Goal: Task Accomplishment & Management: Complete application form

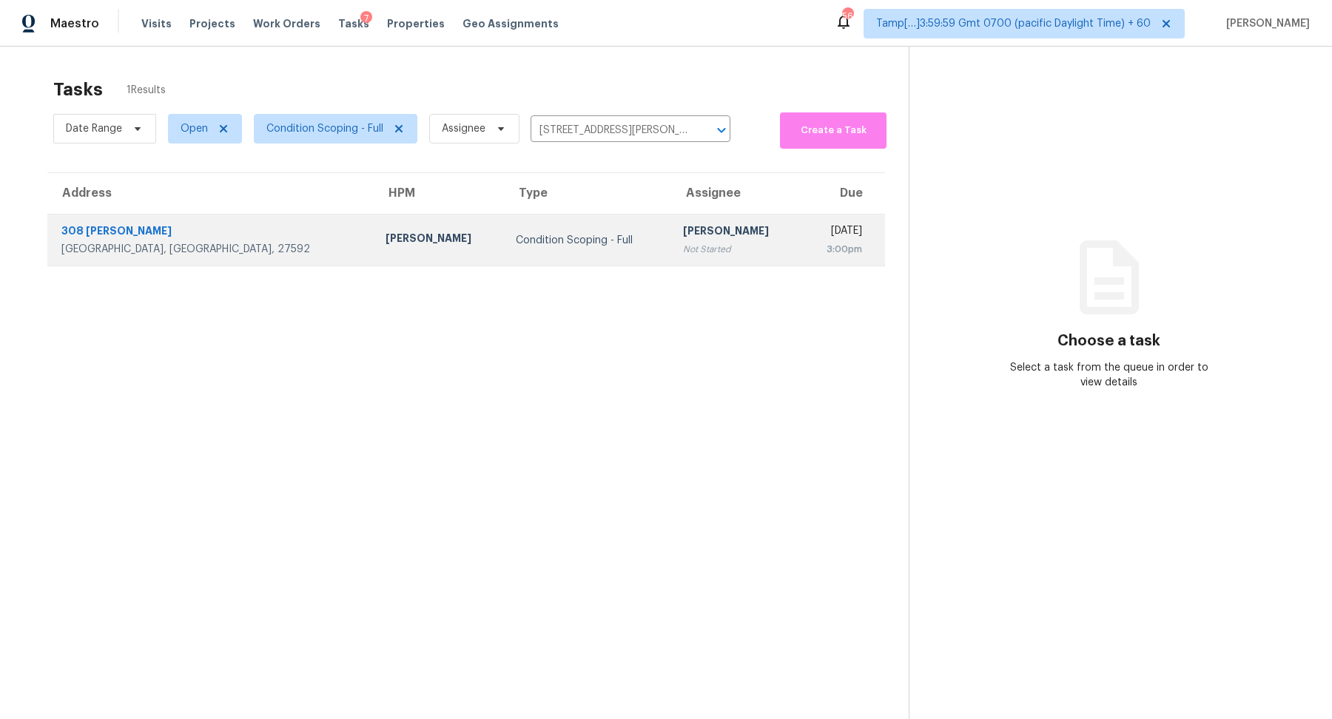
click at [504, 230] on td "Condition Scoping - Full" at bounding box center [587, 241] width 167 height 52
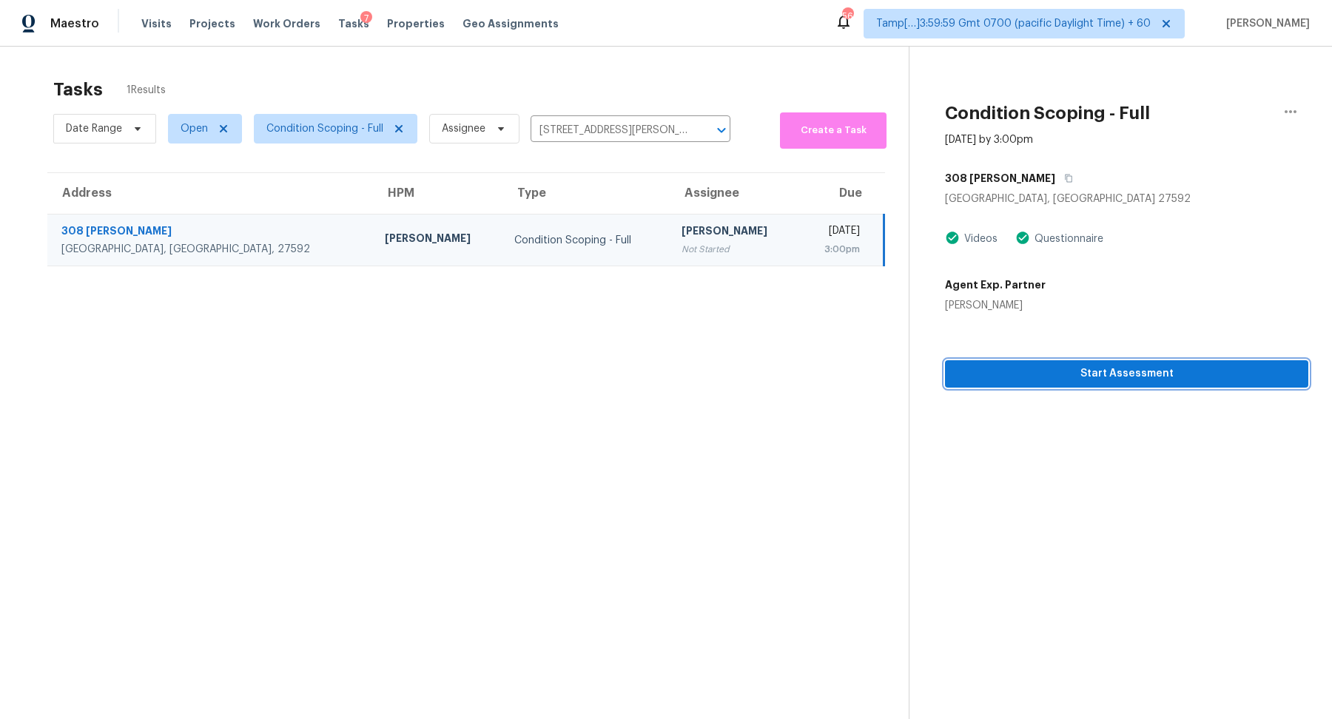
click at [984, 363] on button "Start Assessment" at bounding box center [1126, 373] width 363 height 27
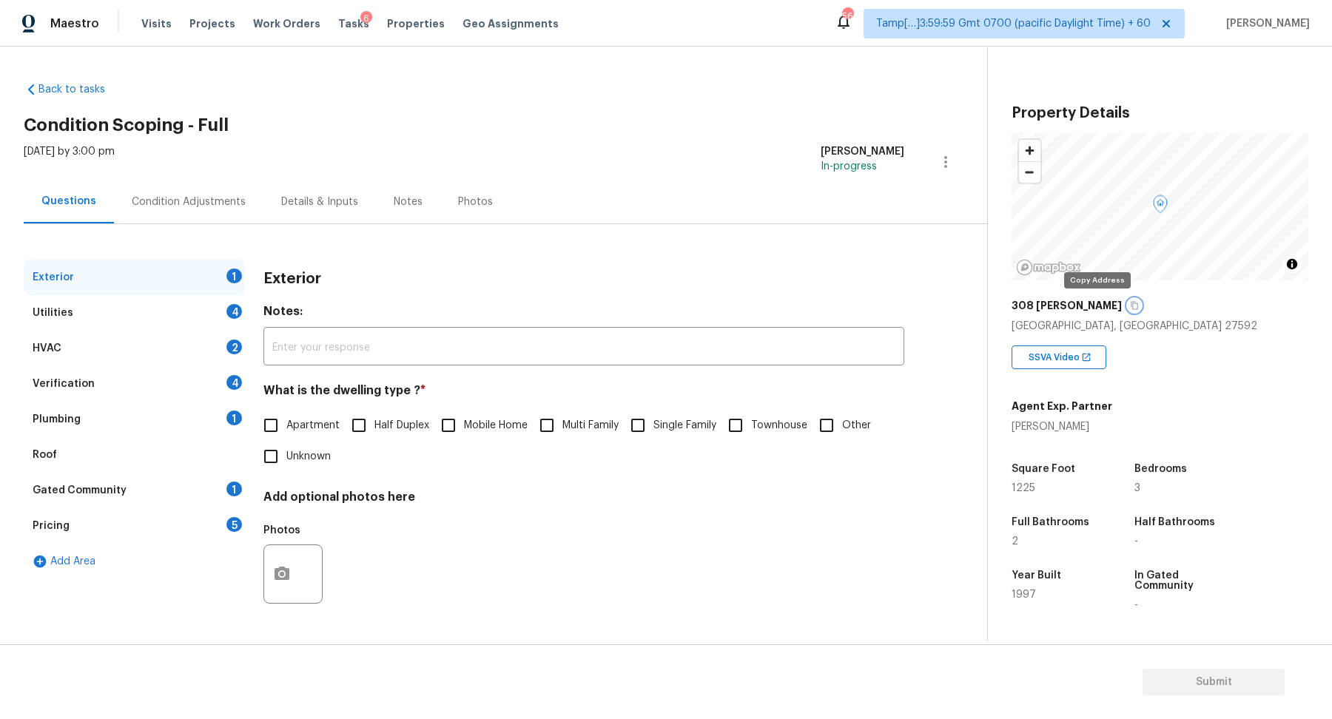
click at [1128, 306] on button "button" at bounding box center [1134, 305] width 13 height 13
drag, startPoint x: 615, startPoint y: 374, endPoint x: 591, endPoint y: 374, distance: 23.7
click at [613, 374] on div "Exterior Notes: ​ What is the dwelling type ? * Apartment Half Duplex Mobile Ho…" at bounding box center [583, 445] width 641 height 371
click at [667, 421] on span "Single Family" at bounding box center [684, 426] width 63 height 16
click at [653, 421] on input "Single Family" at bounding box center [637, 425] width 31 height 31
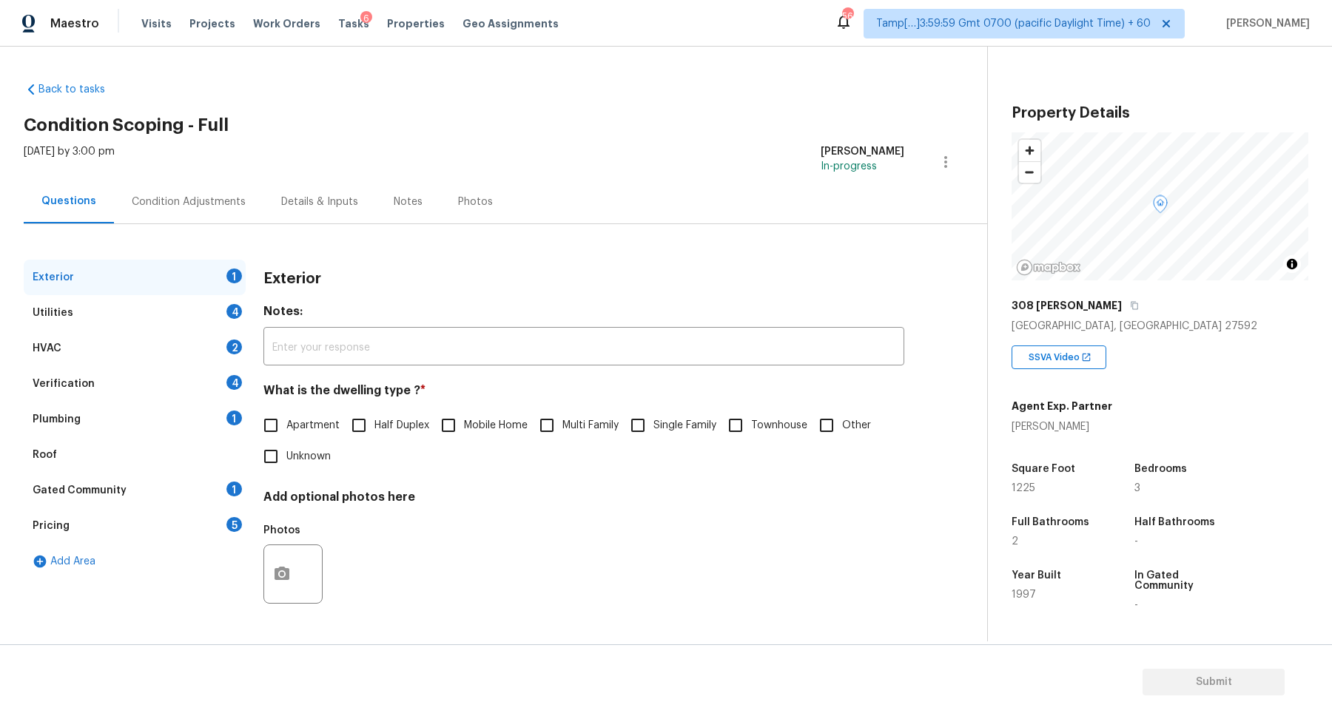
checkbox input "true"
click at [144, 317] on div "Utilities 4" at bounding box center [135, 313] width 222 height 36
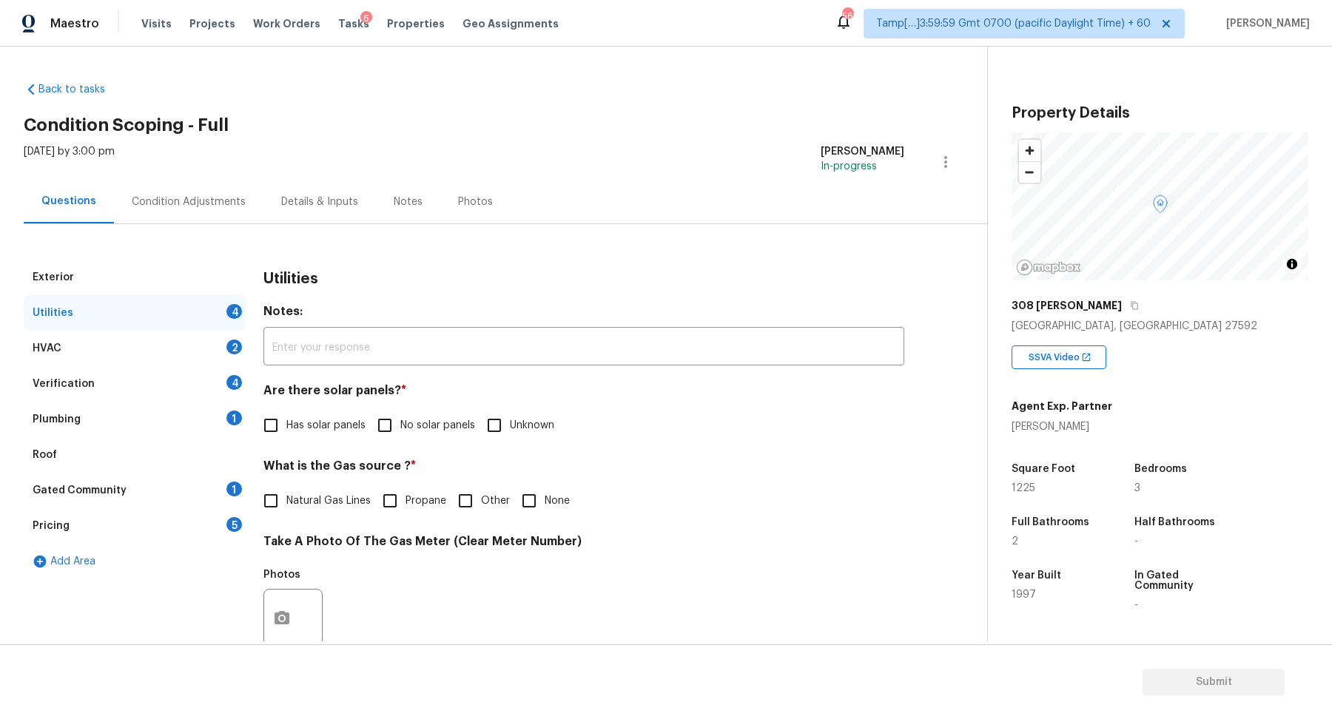
click at [388, 422] on input "No solar panels" at bounding box center [384, 425] width 31 height 31
checkbox input "true"
click at [294, 504] on span "Natural Gas Lines" at bounding box center [328, 503] width 84 height 16
click at [286, 504] on input "Natural Gas Lines" at bounding box center [270, 502] width 31 height 31
checkbox input "true"
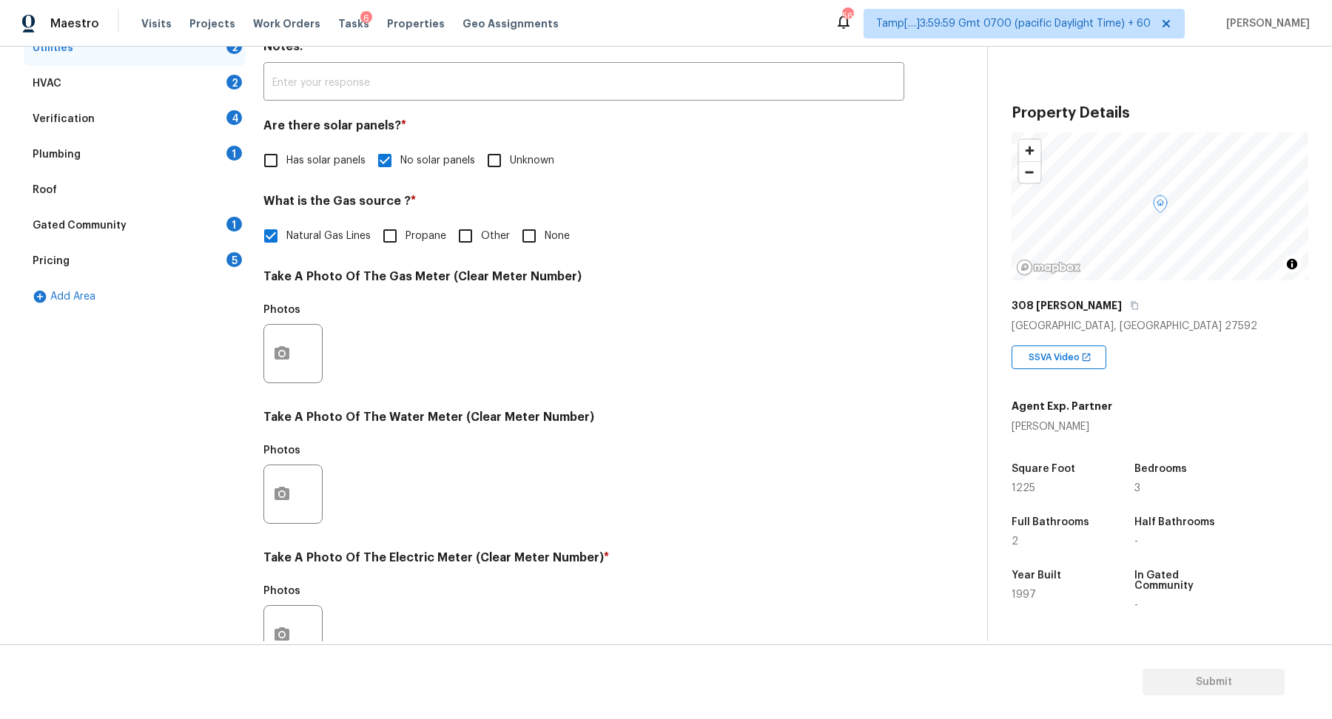
scroll to position [394, 0]
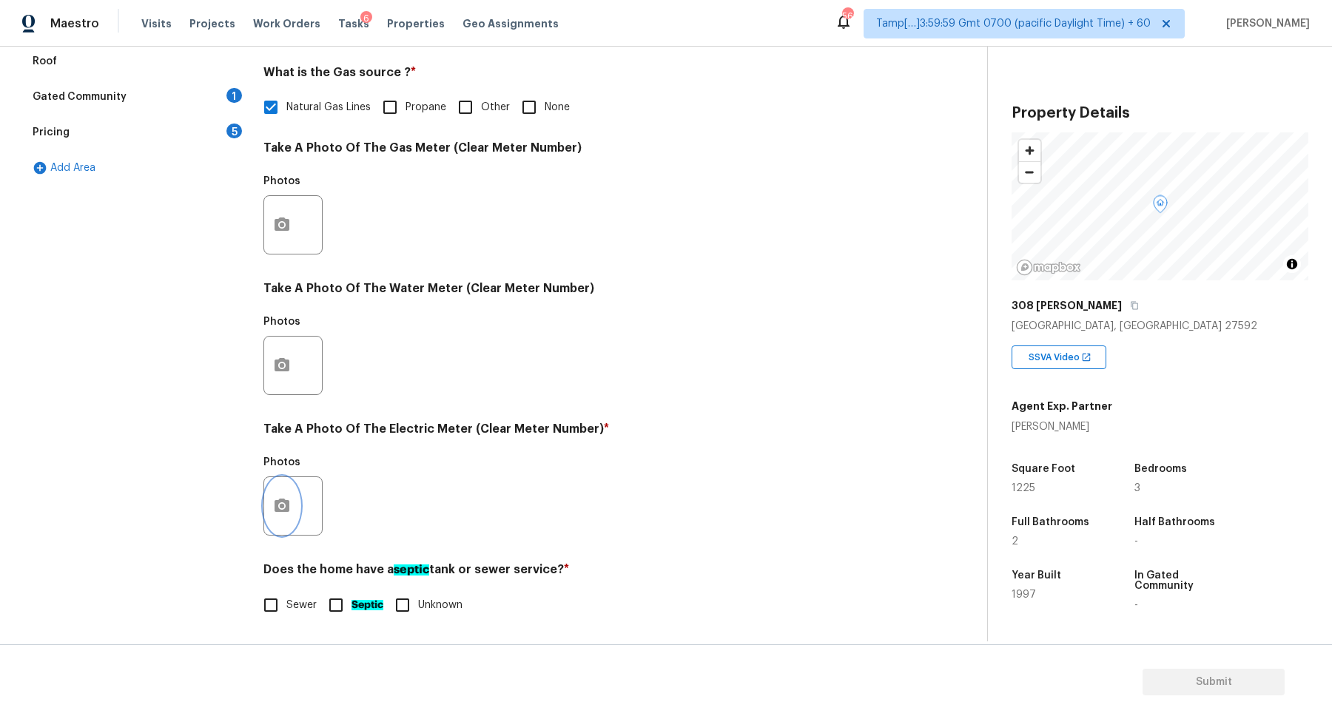
click at [289, 489] on button "button" at bounding box center [282, 506] width 36 height 58
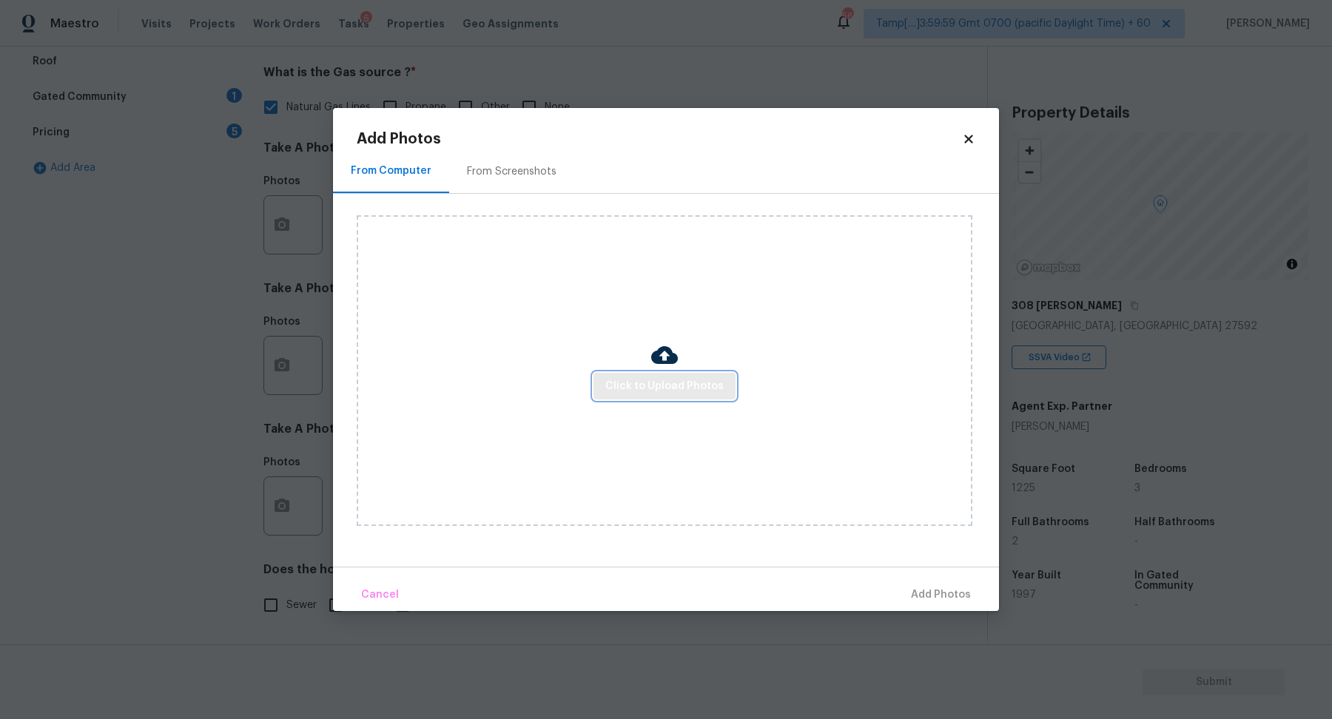
click at [704, 397] on button "Click to Upload Photos" at bounding box center [664, 386] width 142 height 27
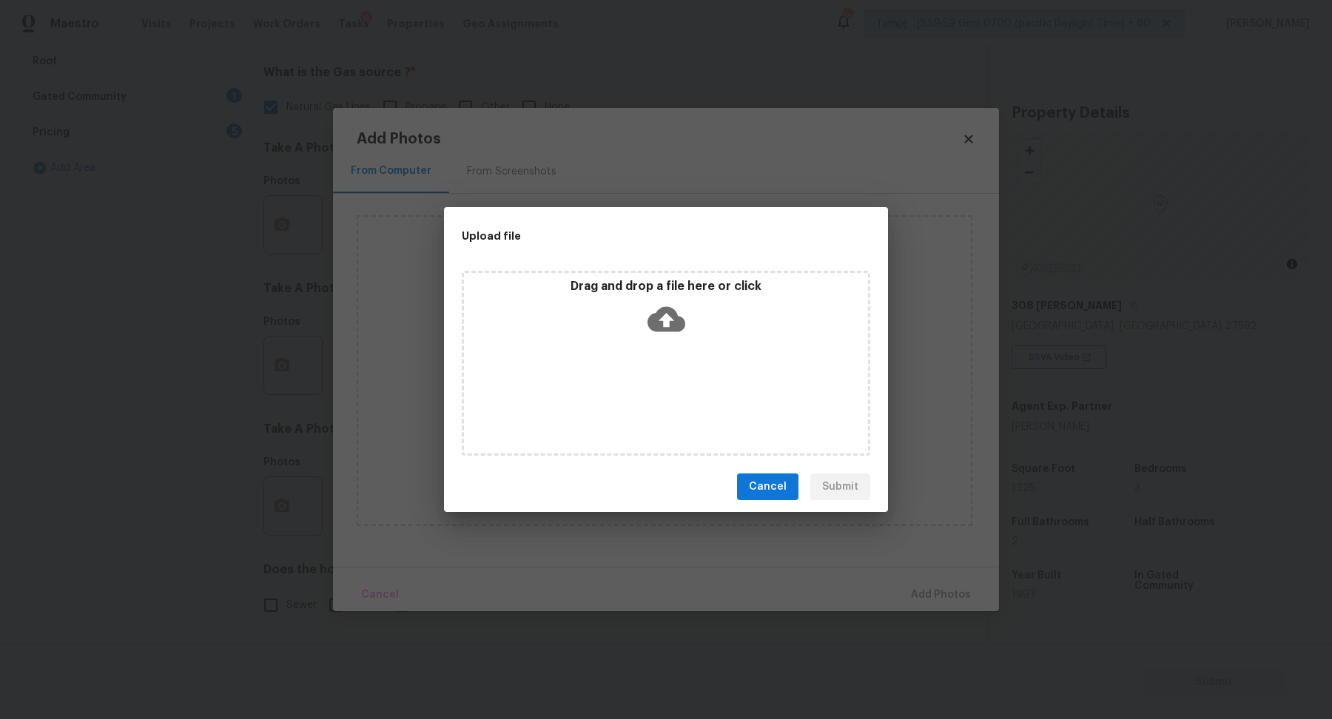
click at [642, 346] on div "Drag and drop a file here or click" at bounding box center [666, 363] width 408 height 185
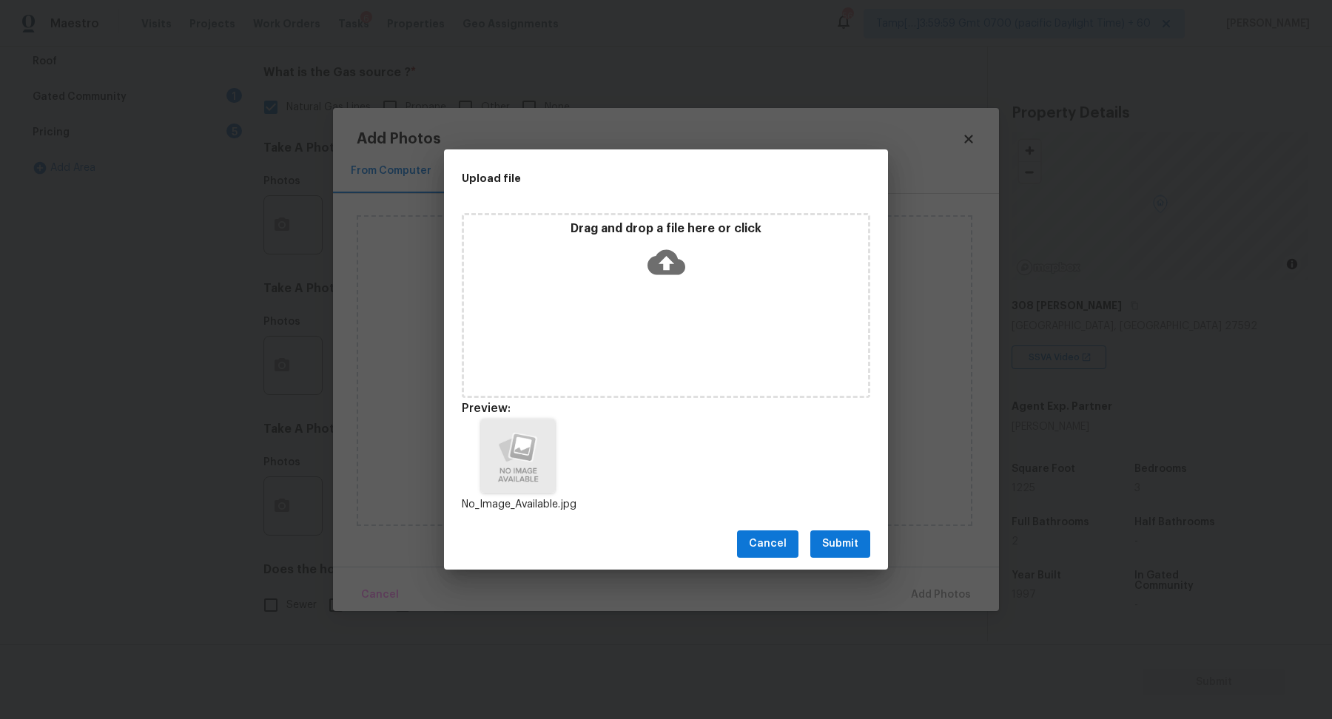
click at [836, 552] on span "Submit" at bounding box center [840, 544] width 36 height 18
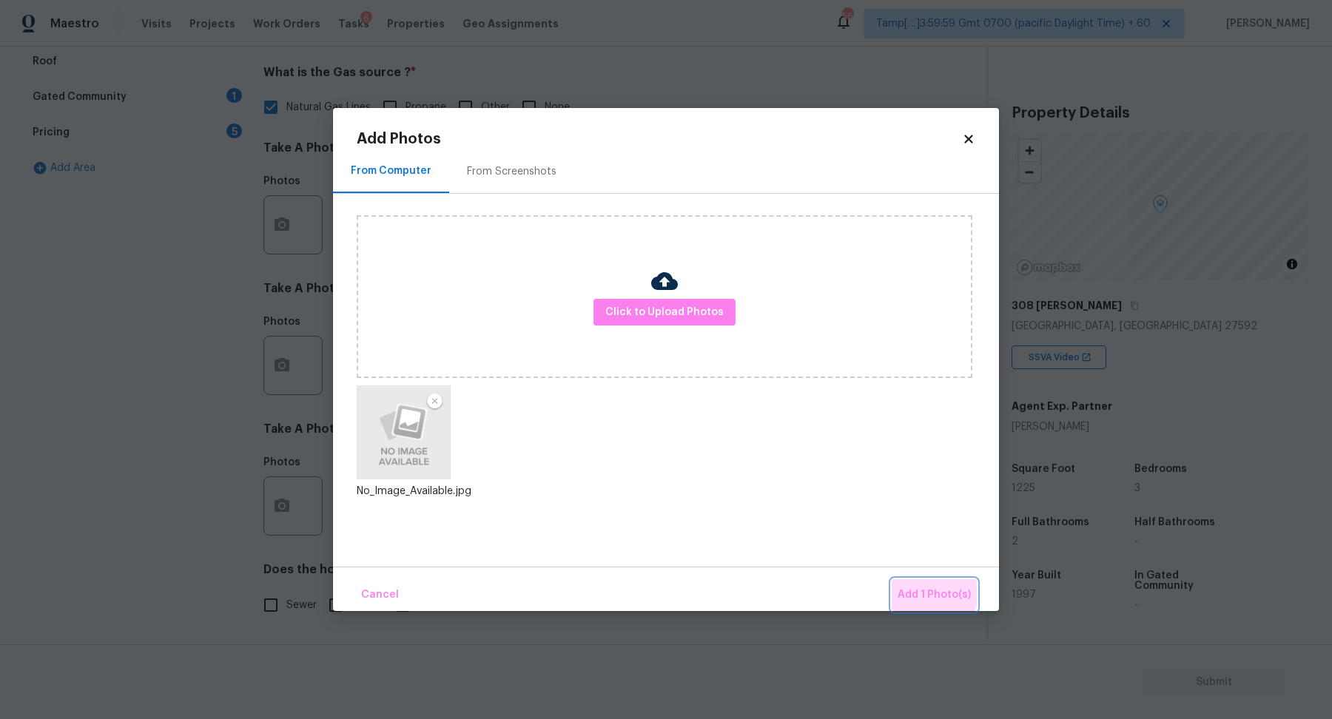
click at [928, 588] on span "Add 1 Photo(s)" at bounding box center [934, 595] width 73 height 18
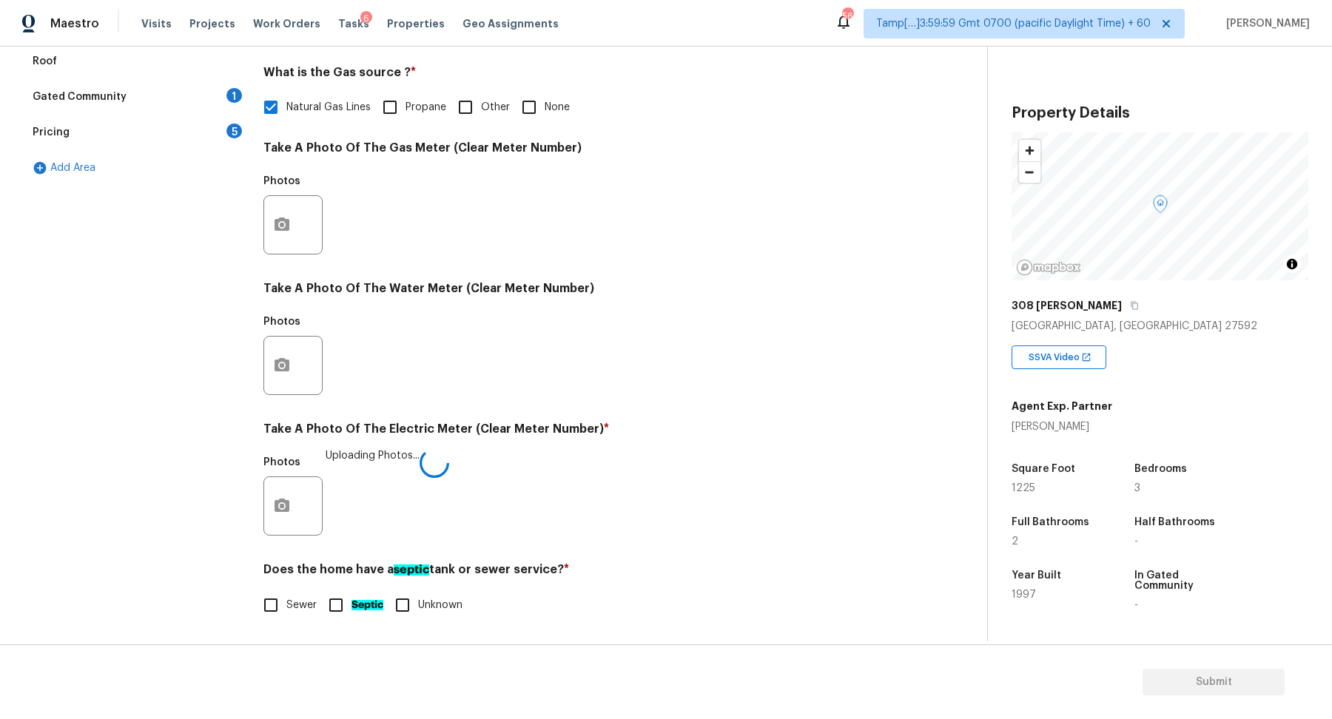
click at [319, 605] on div "Sewer Septic Unknown" at bounding box center [583, 605] width 641 height 31
click at [362, 604] on ah_el_jm_1744359450070 "Septic" at bounding box center [367, 605] width 32 height 10
click at [351, 604] on input "Septic" at bounding box center [335, 605] width 31 height 31
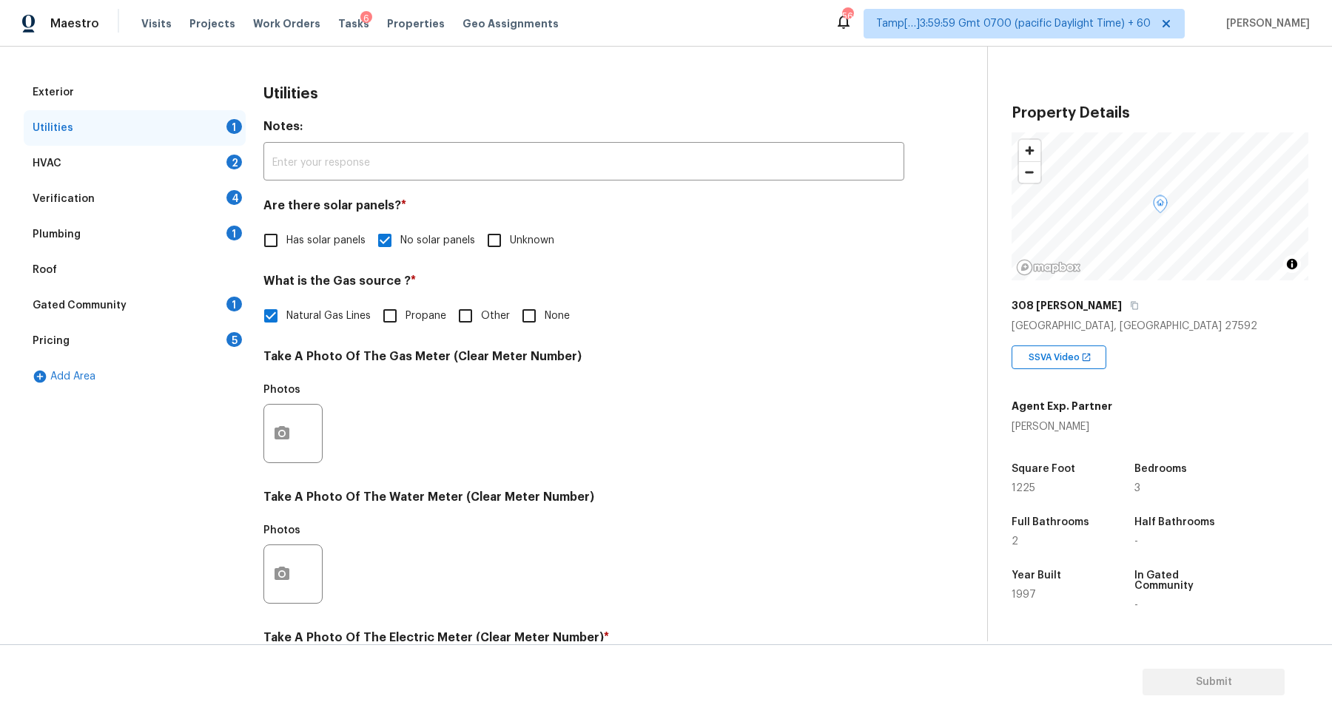
scroll to position [408, 0]
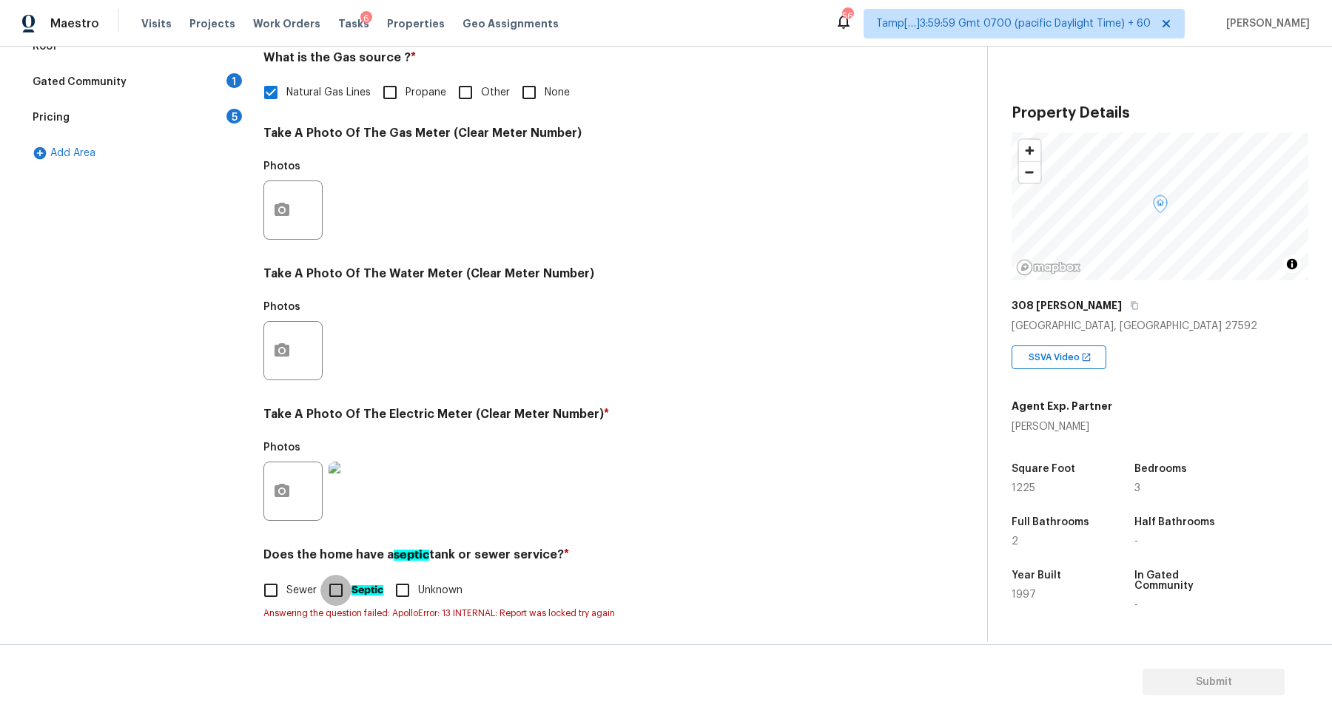
click at [332, 589] on input "Septic" at bounding box center [335, 590] width 31 height 31
checkbox input "true"
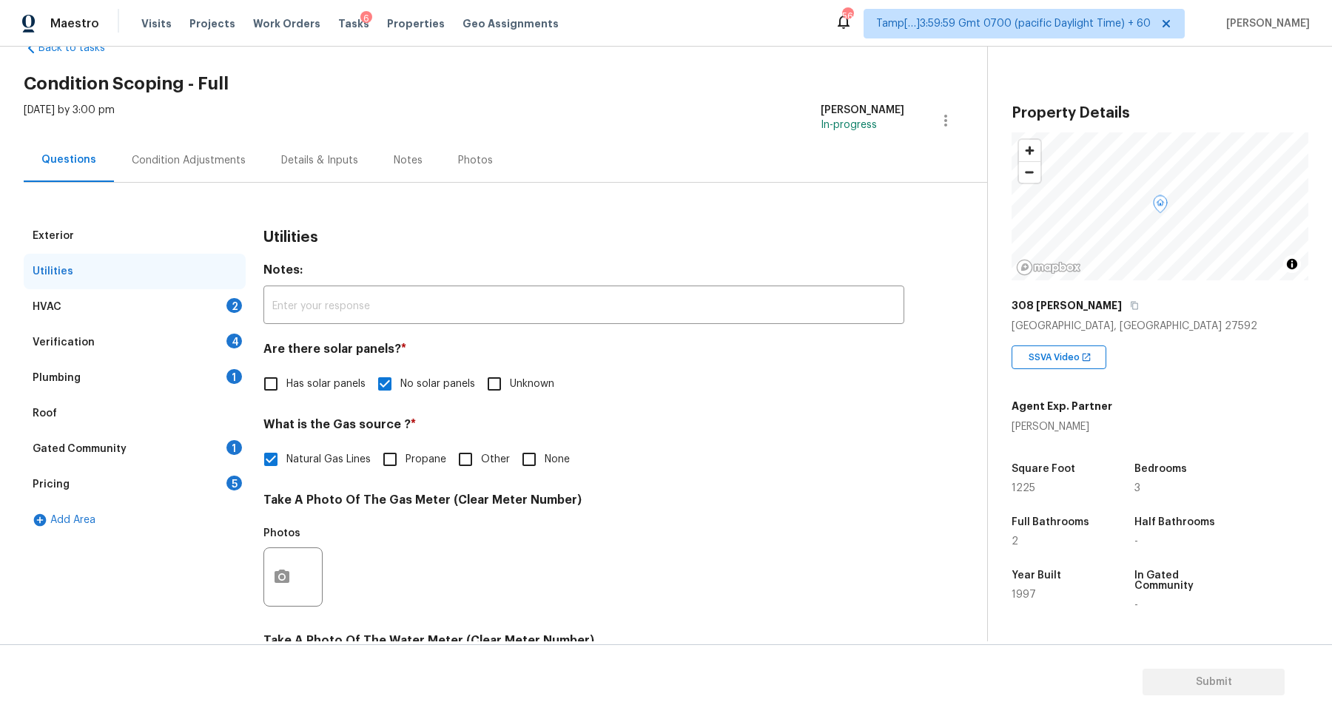
scroll to position [0, 0]
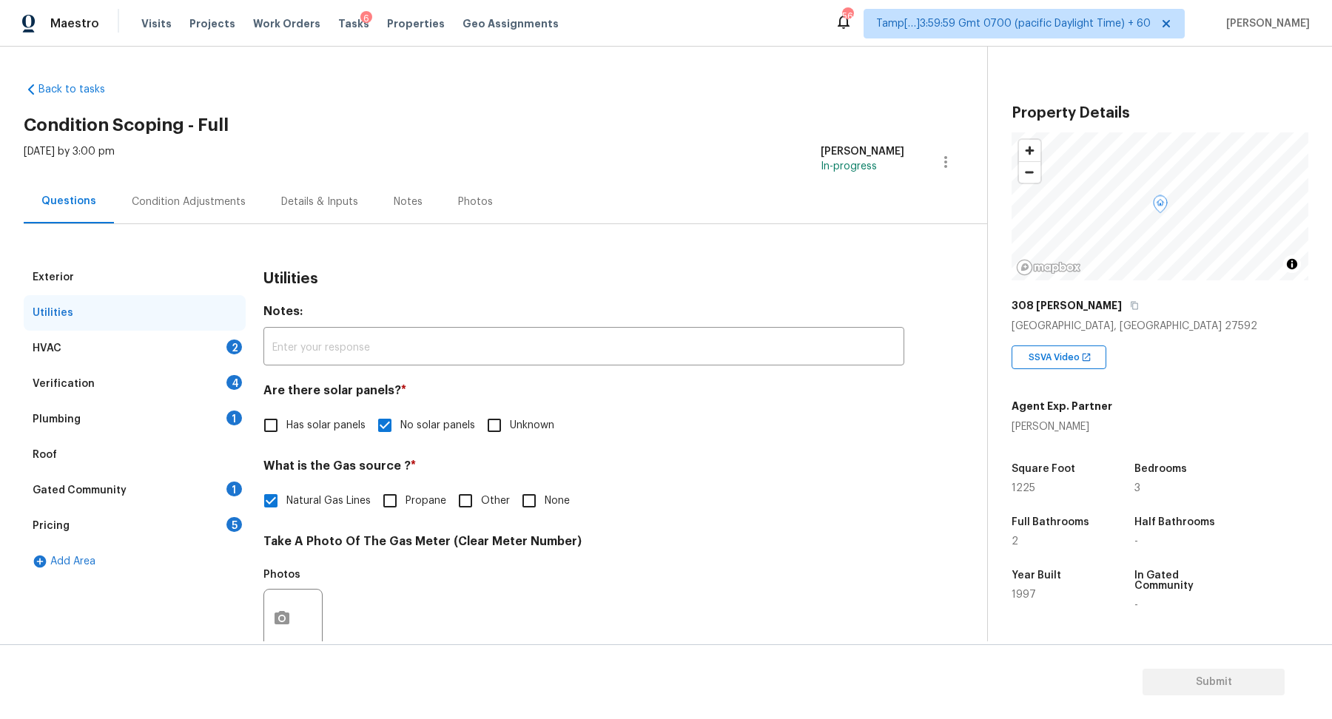
click at [229, 337] on div "HVAC 2" at bounding box center [135, 349] width 222 height 36
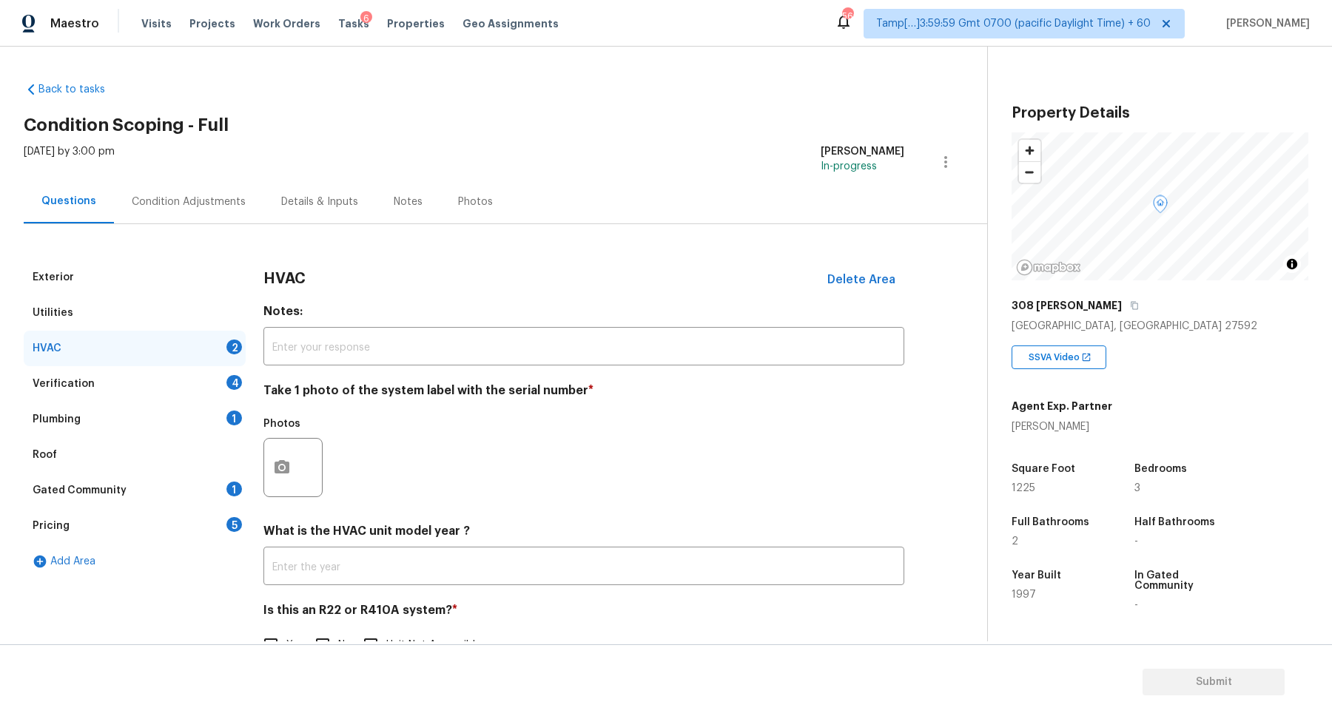
click at [249, 455] on div "Exterior Utilities HVAC 2 Verification 4 Plumbing 1 Roof Gated Community 1 Pric…" at bounding box center [488, 469] width 928 height 419
click at [289, 457] on button "button" at bounding box center [282, 468] width 36 height 58
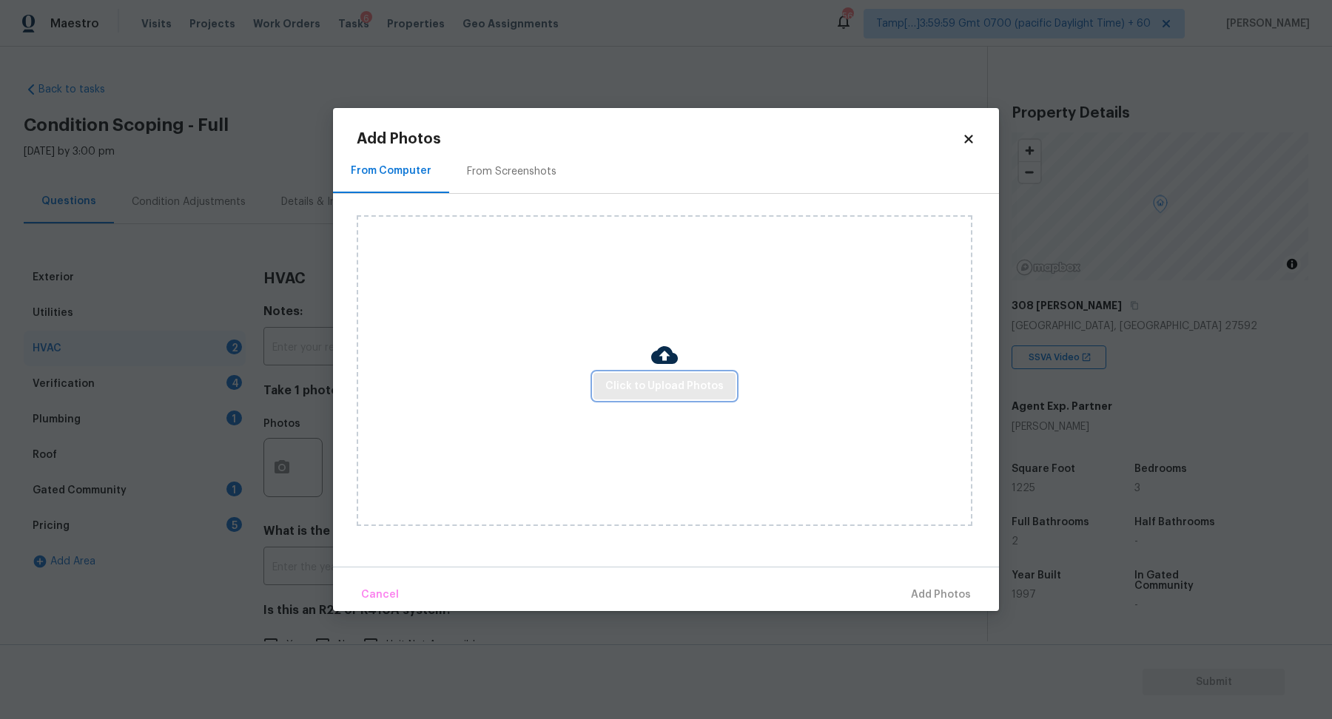
click at [716, 388] on span "Click to Upload Photos" at bounding box center [664, 386] width 118 height 18
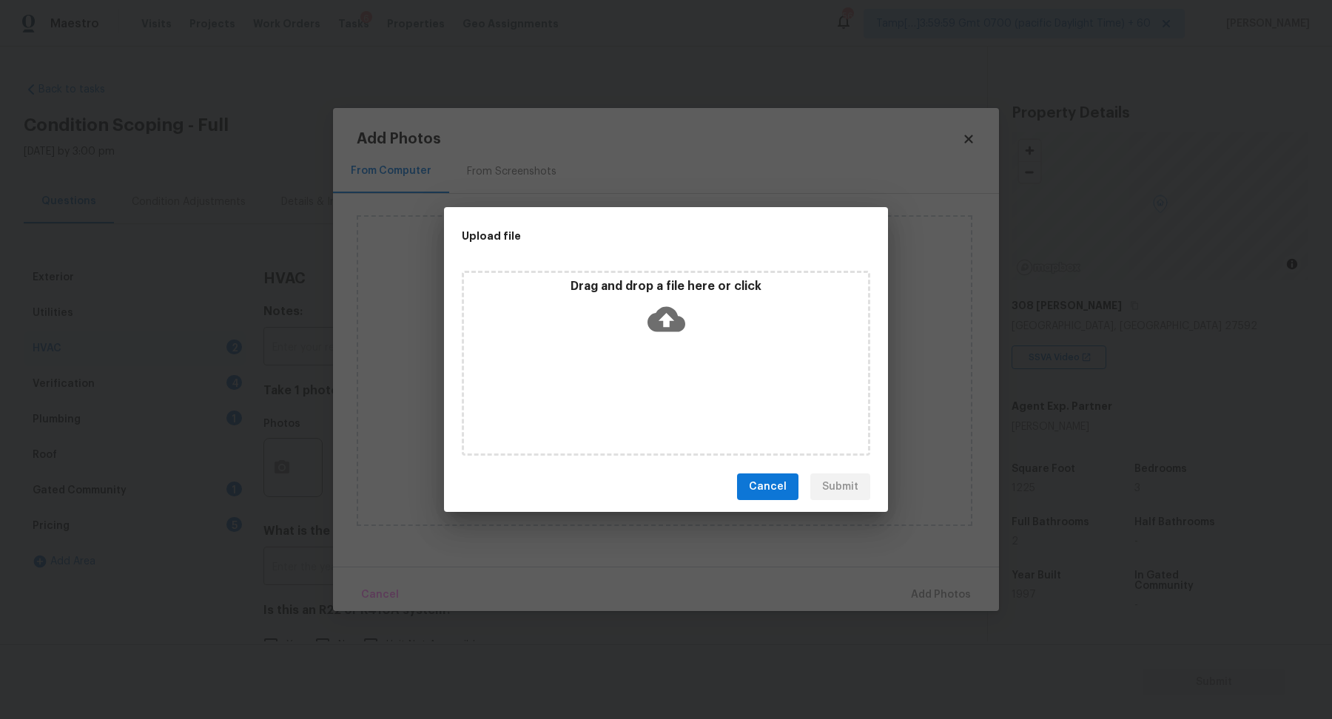
click at [702, 354] on div "Drag and drop a file here or click" at bounding box center [666, 363] width 408 height 185
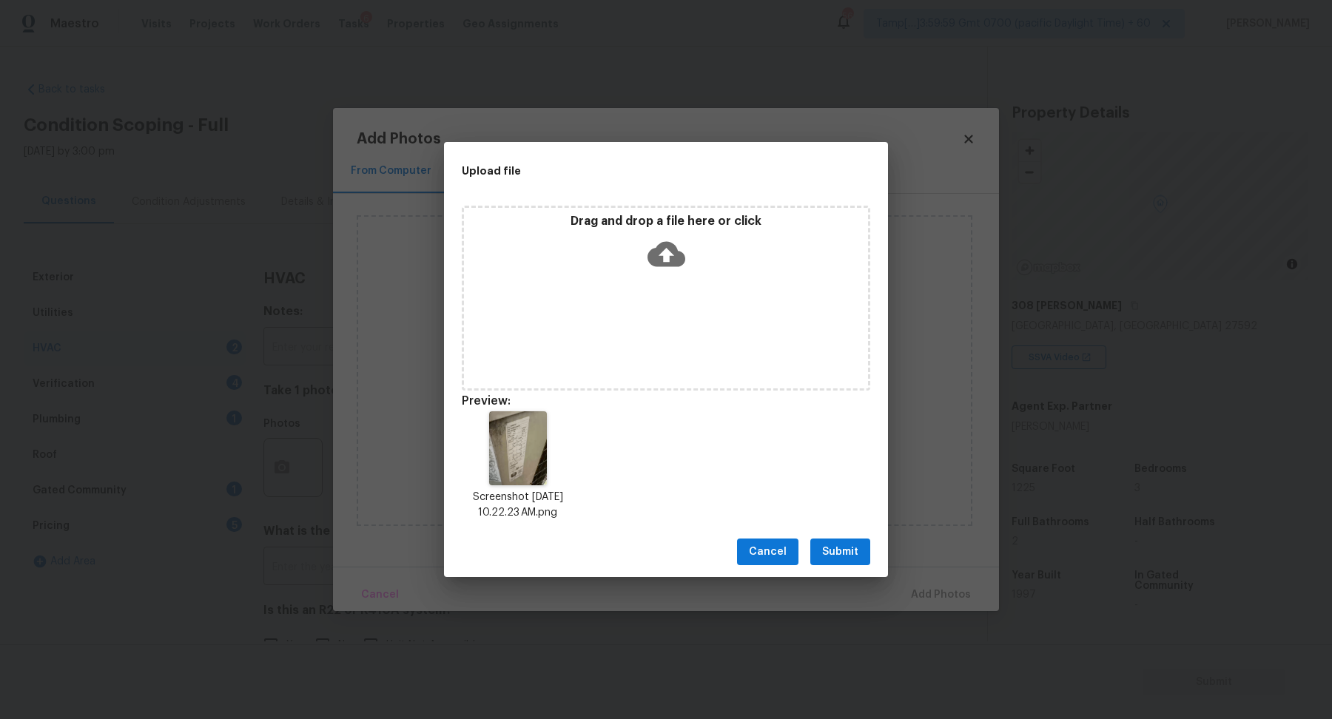
click at [815, 562] on button "Submit" at bounding box center [840, 552] width 60 height 27
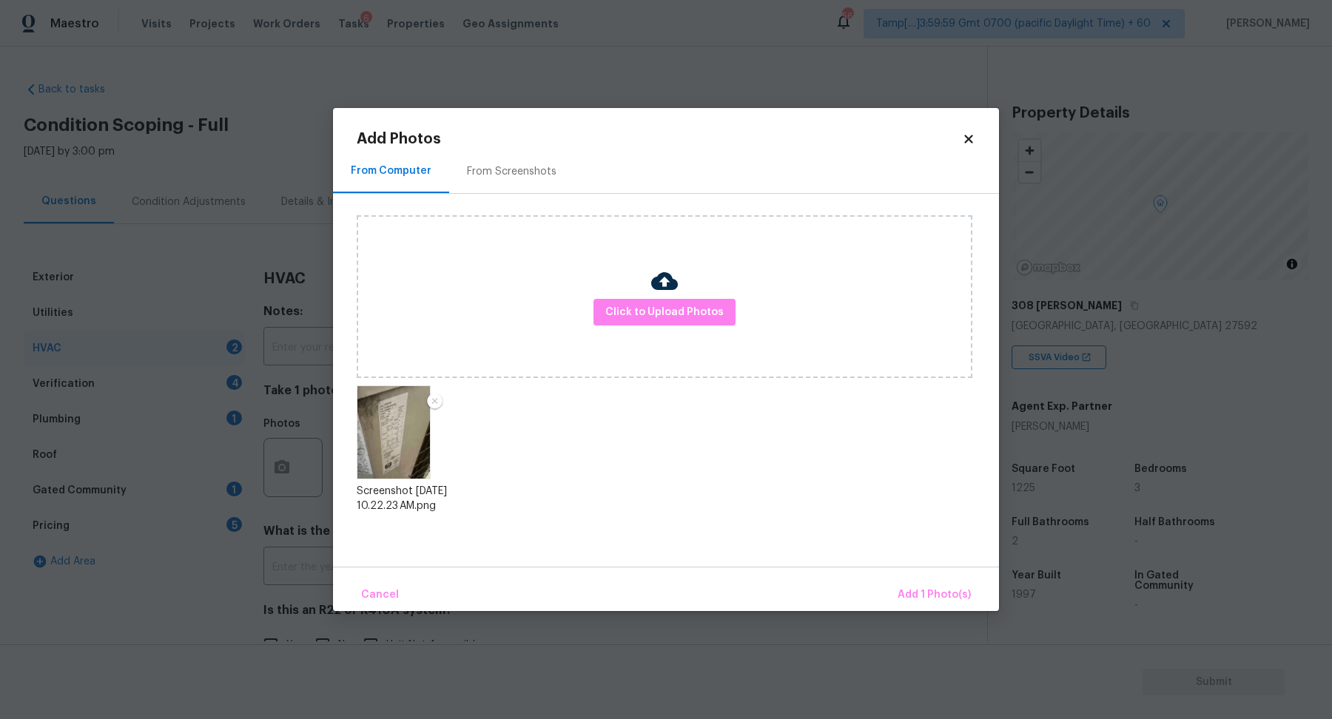
click at [886, 593] on div "Cancel Add 1 Photo(s)" at bounding box center [666, 589] width 666 height 44
click at [917, 593] on span "Add 1 Photo(s)" at bounding box center [934, 595] width 73 height 18
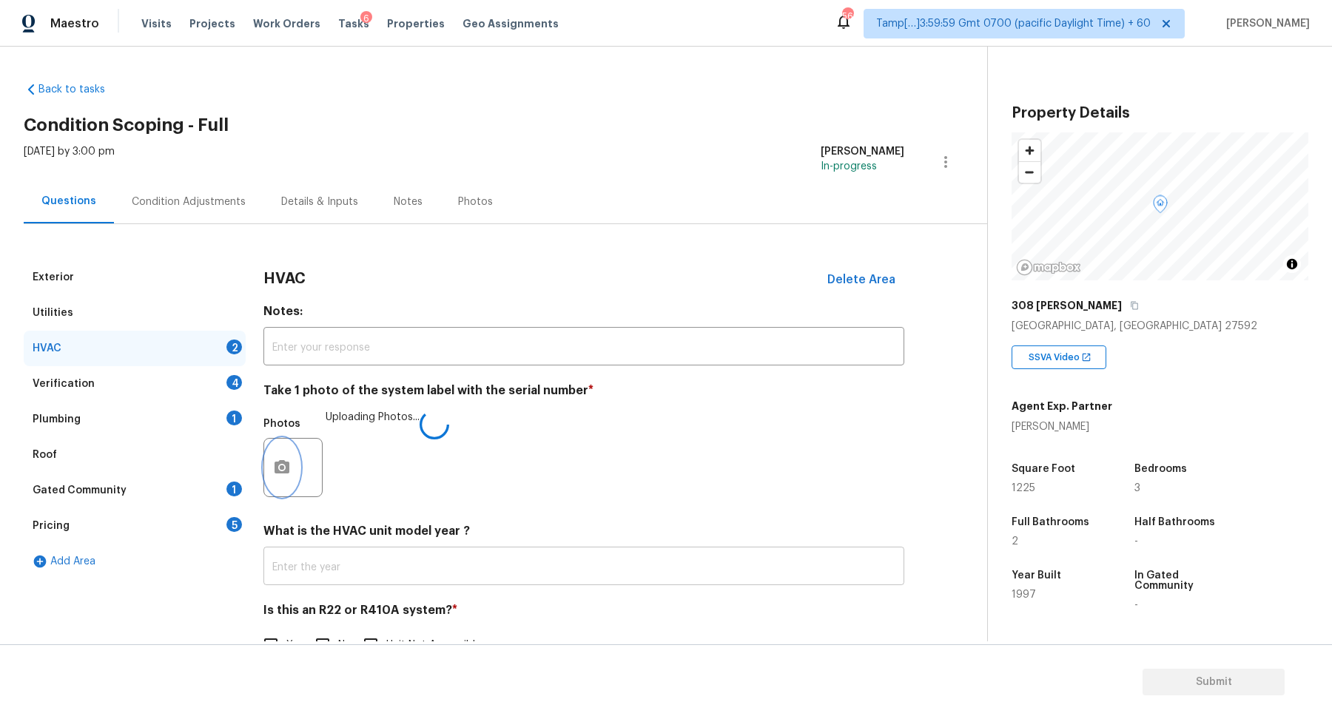
scroll to position [41, 0]
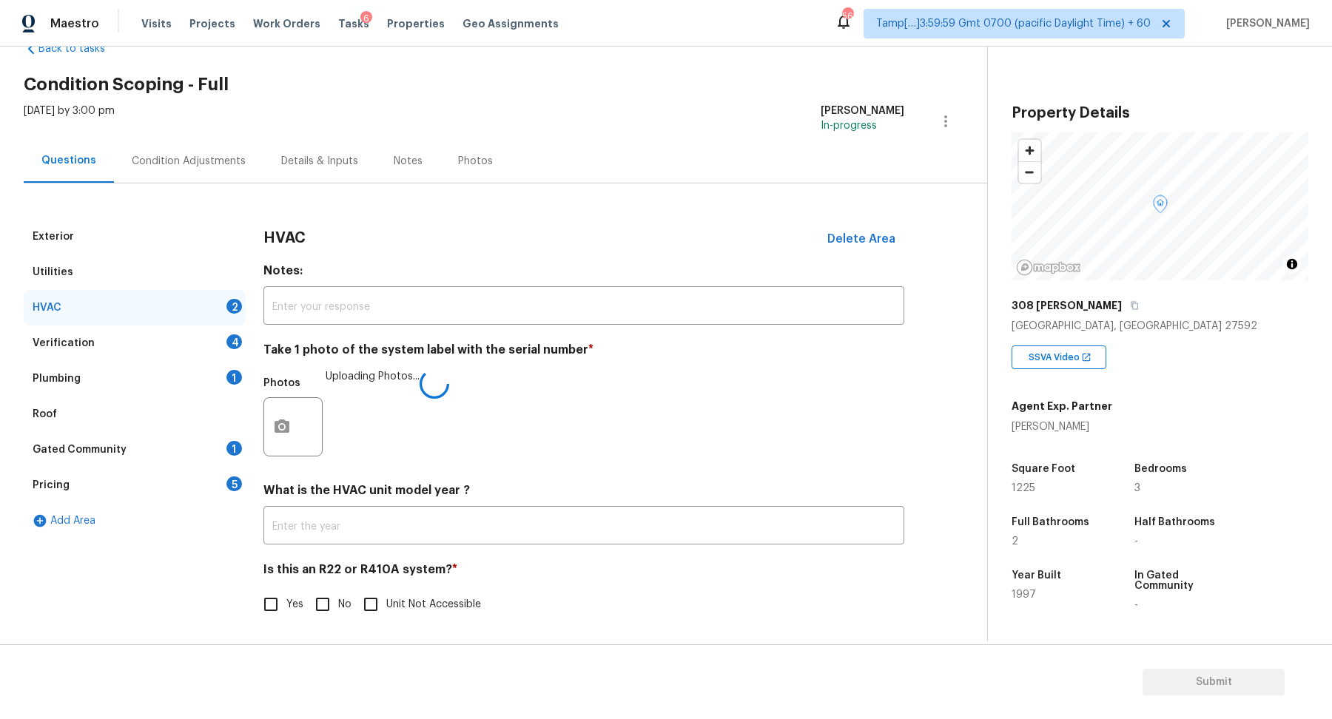
click at [294, 602] on span "Yes" at bounding box center [294, 605] width 17 height 16
click at [286, 602] on input "Yes" at bounding box center [270, 604] width 31 height 31
checkbox input "true"
click at [171, 350] on div "Verification 4" at bounding box center [135, 344] width 222 height 36
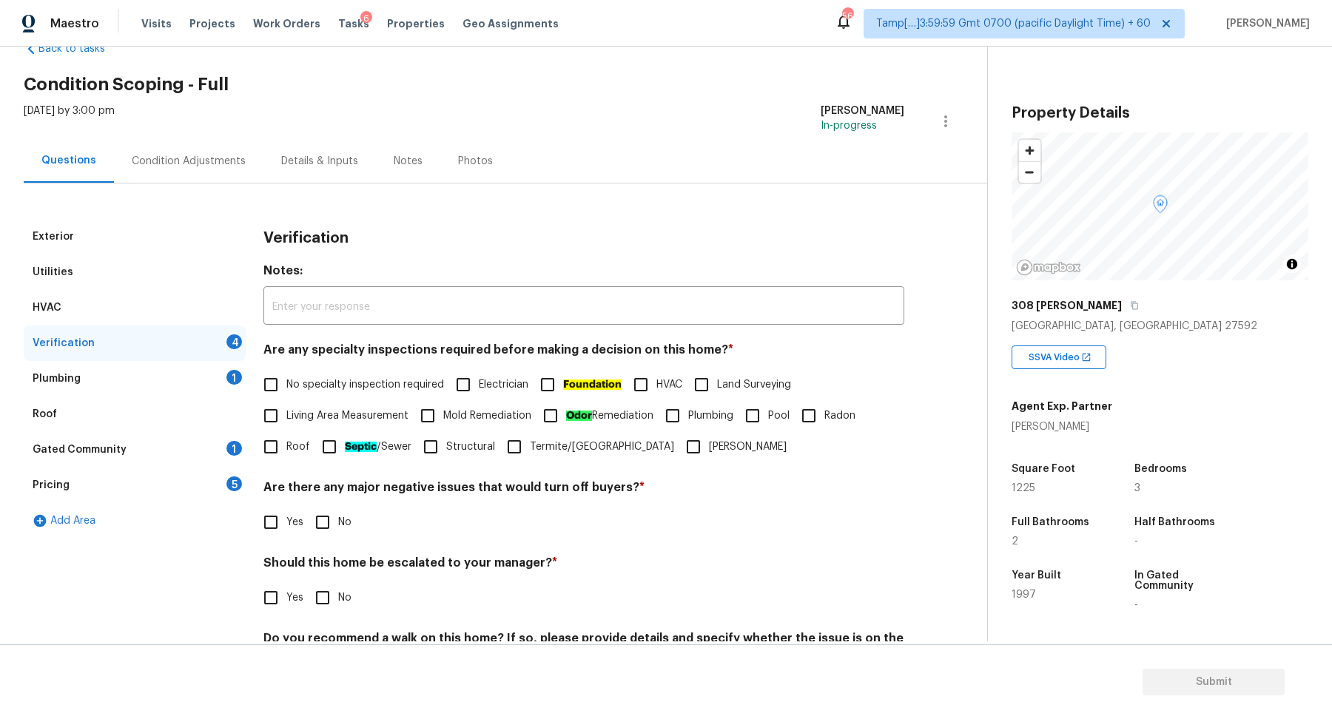
click at [297, 395] on label "No specialty inspection required" at bounding box center [349, 384] width 189 height 31
click at [286, 395] on input "No specialty inspection required" at bounding box center [270, 384] width 31 height 31
checkbox input "true"
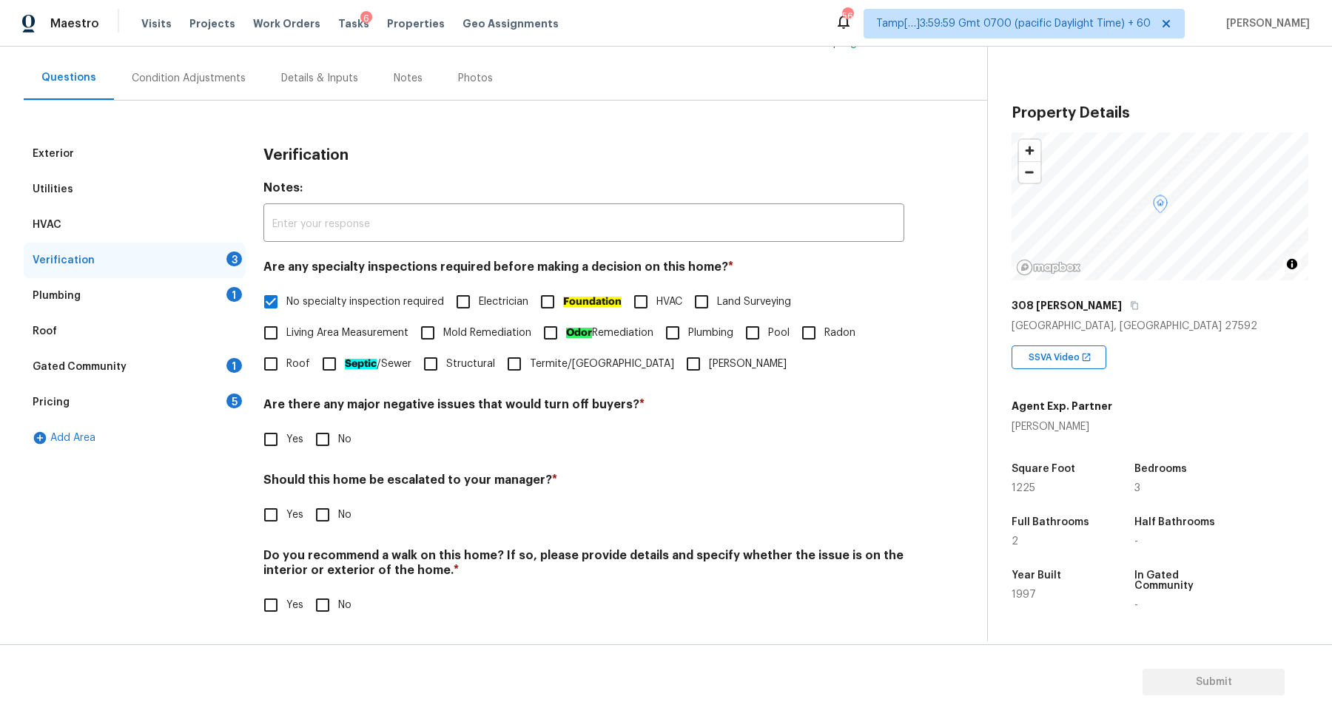
click at [338, 445] on span "No" at bounding box center [344, 440] width 13 height 16
click at [337, 445] on input "No" at bounding box center [322, 439] width 31 height 31
checkbox input "true"
click at [312, 516] on input "No" at bounding box center [322, 516] width 31 height 31
checkbox input "true"
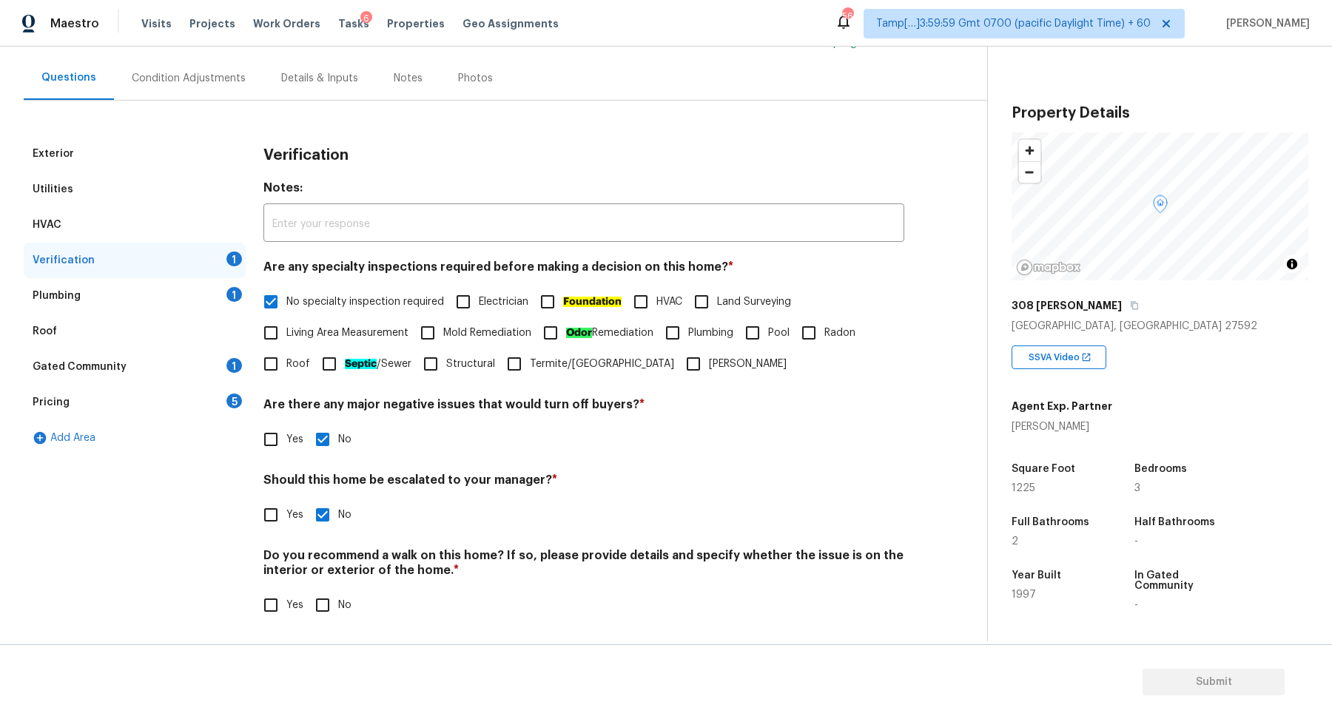
click at [331, 605] on input "No" at bounding box center [322, 605] width 31 height 31
checkbox input "true"
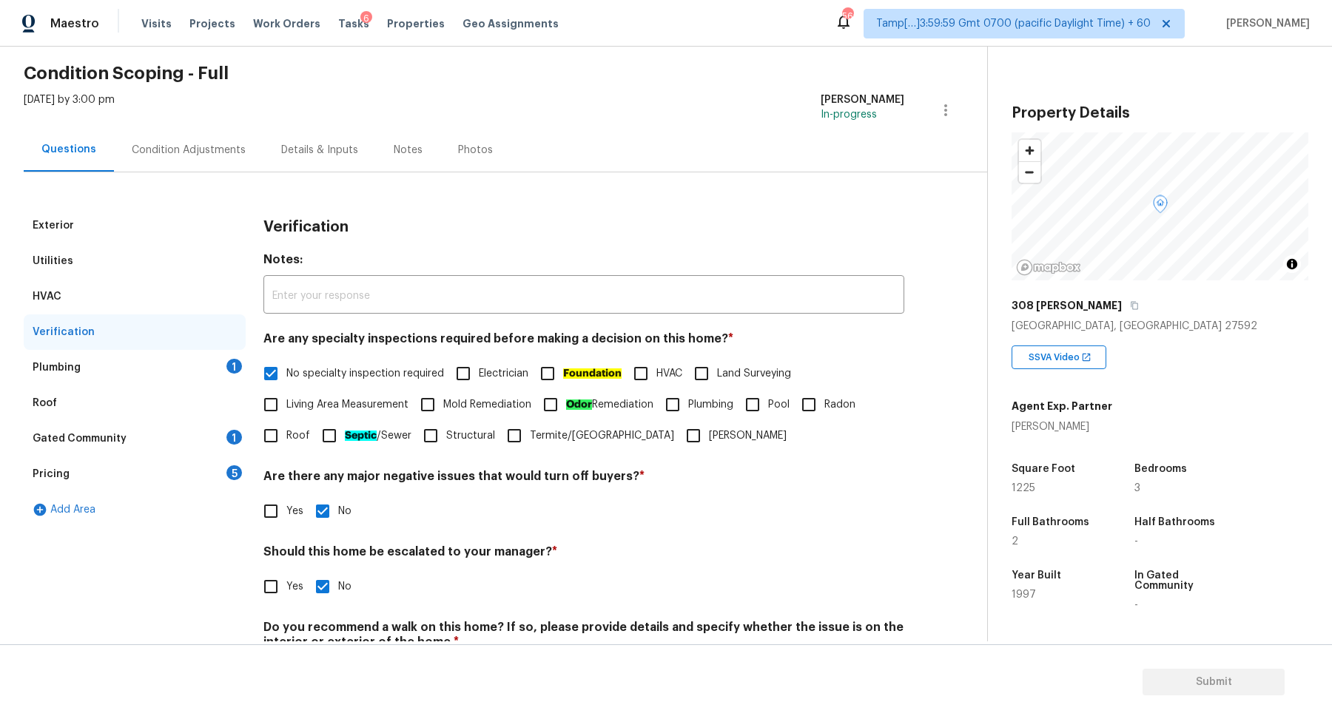
scroll to position [0, 0]
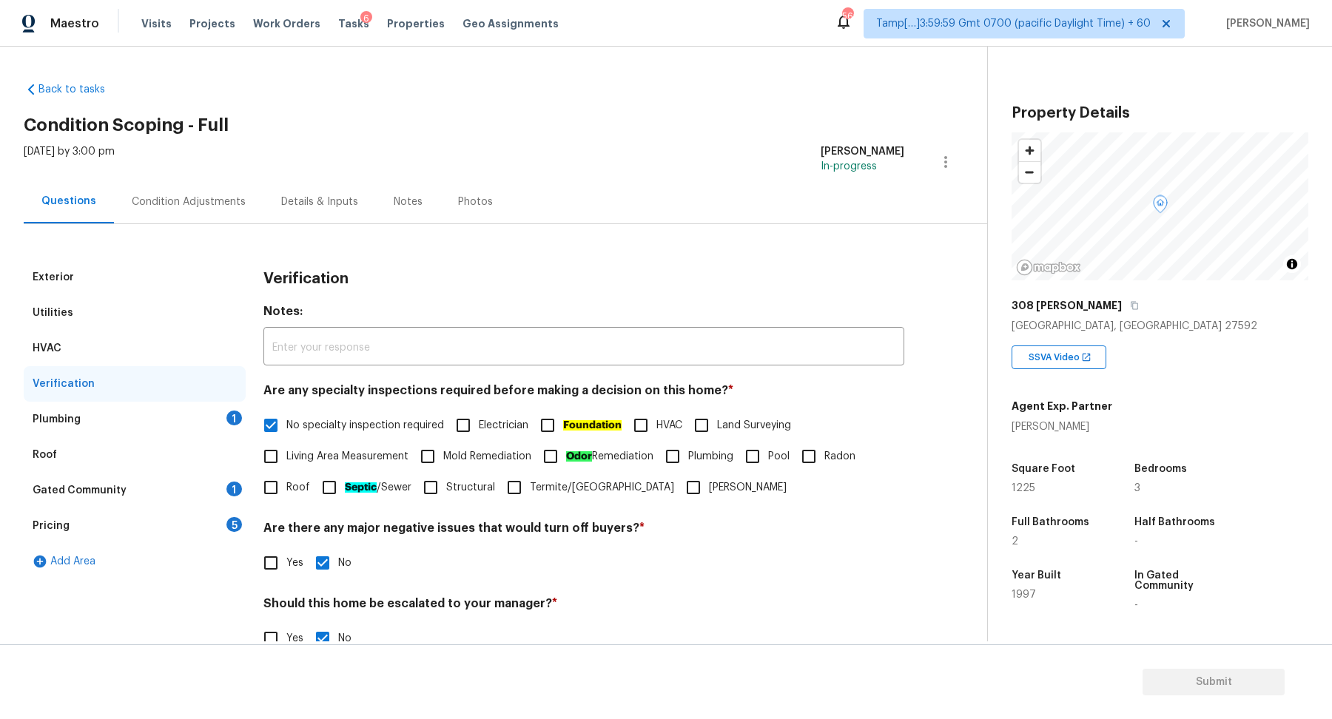
click at [194, 432] on div "Plumbing 1" at bounding box center [135, 420] width 222 height 36
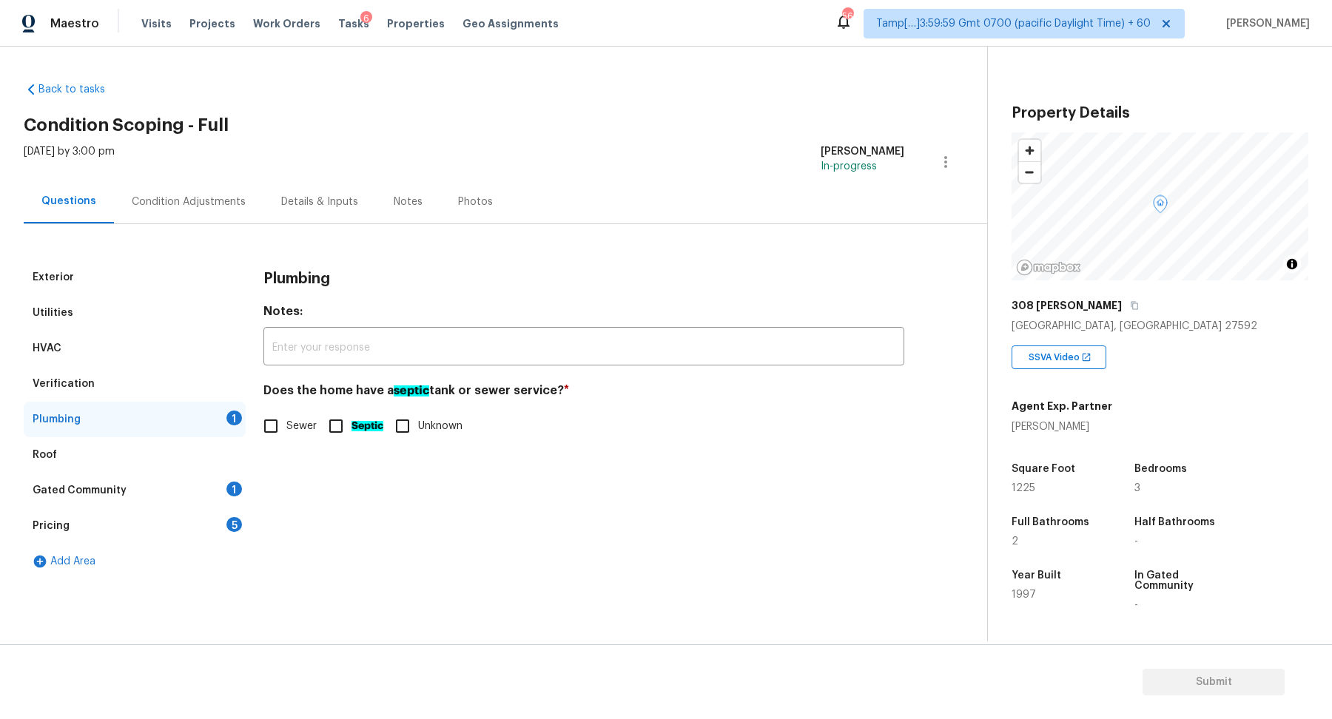
click at [289, 428] on span "Sewer" at bounding box center [301, 427] width 30 height 16
click at [286, 428] on input "Sewer" at bounding box center [270, 426] width 31 height 31
checkbox input "true"
click at [340, 425] on input "Septic" at bounding box center [335, 427] width 31 height 31
checkbox input "true"
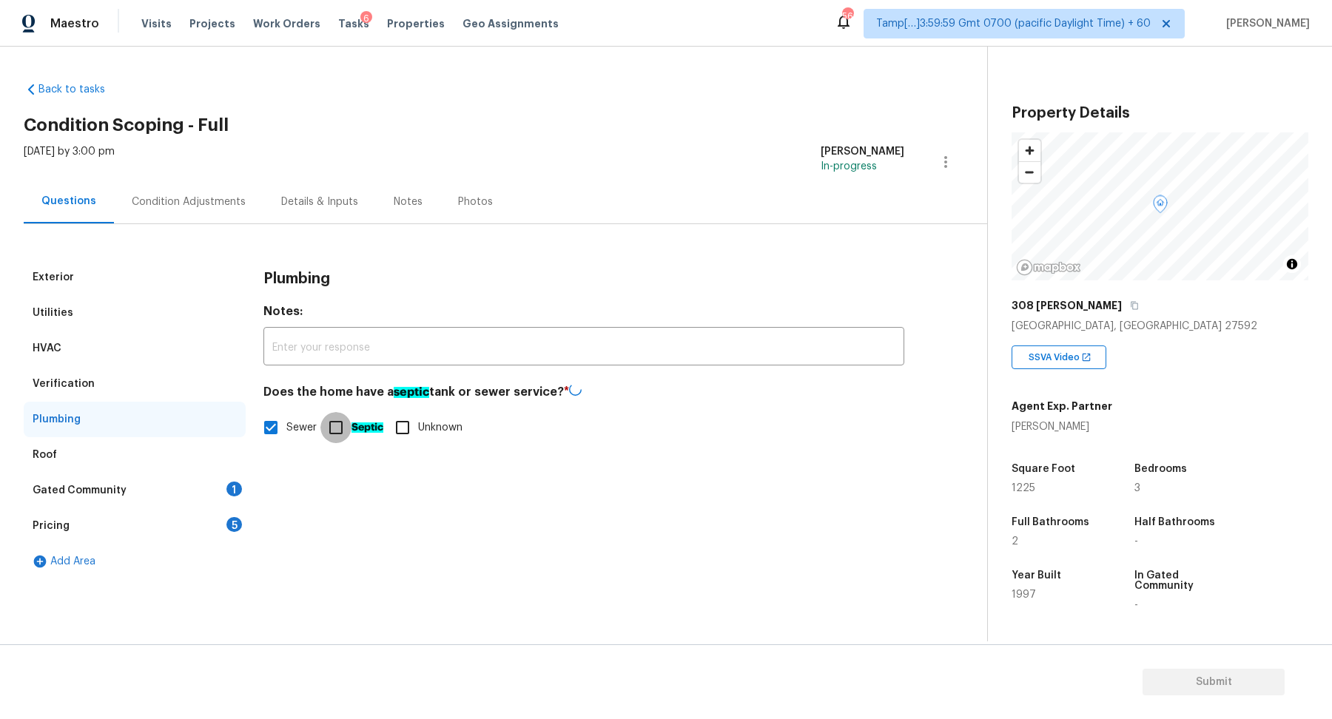
checkbox input "false"
click at [215, 494] on div "Gated Community 1" at bounding box center [135, 491] width 222 height 36
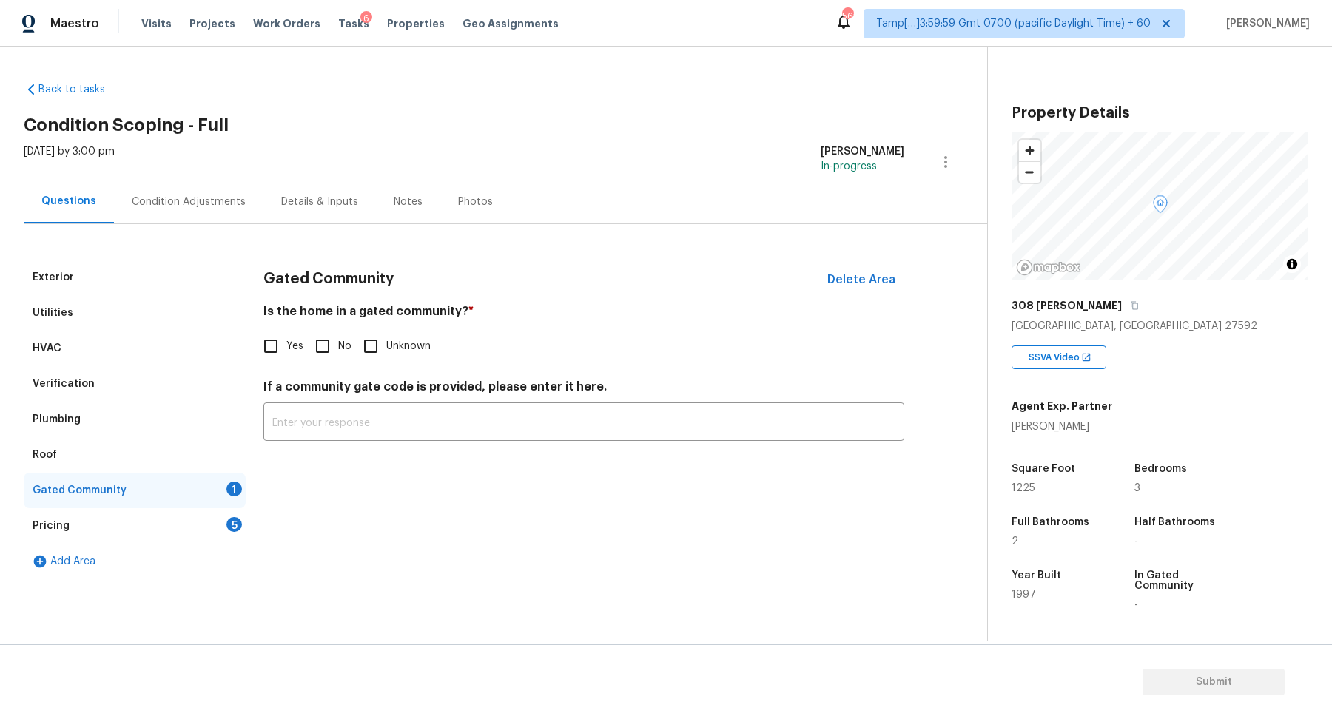
click at [340, 339] on span "No" at bounding box center [344, 347] width 13 height 16
click at [338, 338] on input "No" at bounding box center [322, 346] width 31 height 31
checkbox input "true"
click at [191, 525] on div "Pricing 5" at bounding box center [135, 526] width 222 height 36
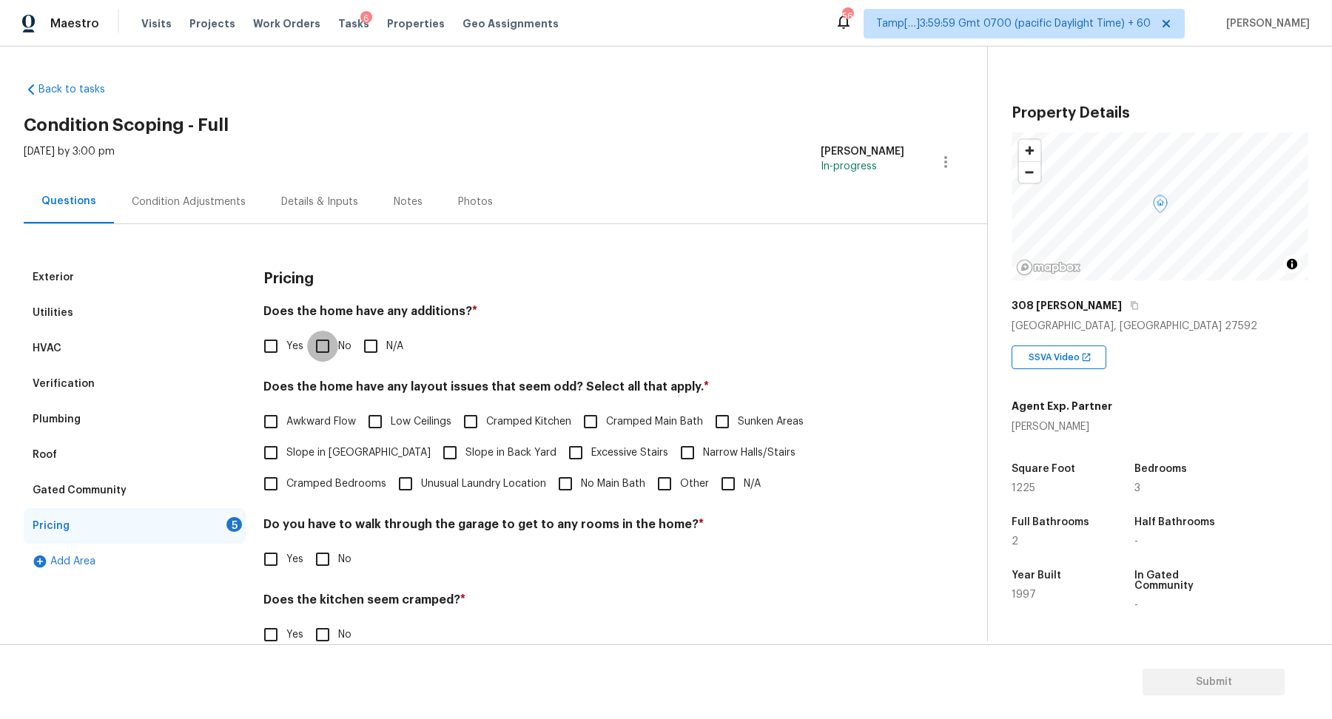
click at [334, 343] on input "No" at bounding box center [322, 346] width 31 height 31
checkbox input "true"
click at [326, 454] on span "Slope in [GEOGRAPHIC_DATA]" at bounding box center [358, 453] width 144 height 16
click at [286, 454] on input "Slope in [GEOGRAPHIC_DATA]" at bounding box center [270, 452] width 31 height 31
checkbox input "true"
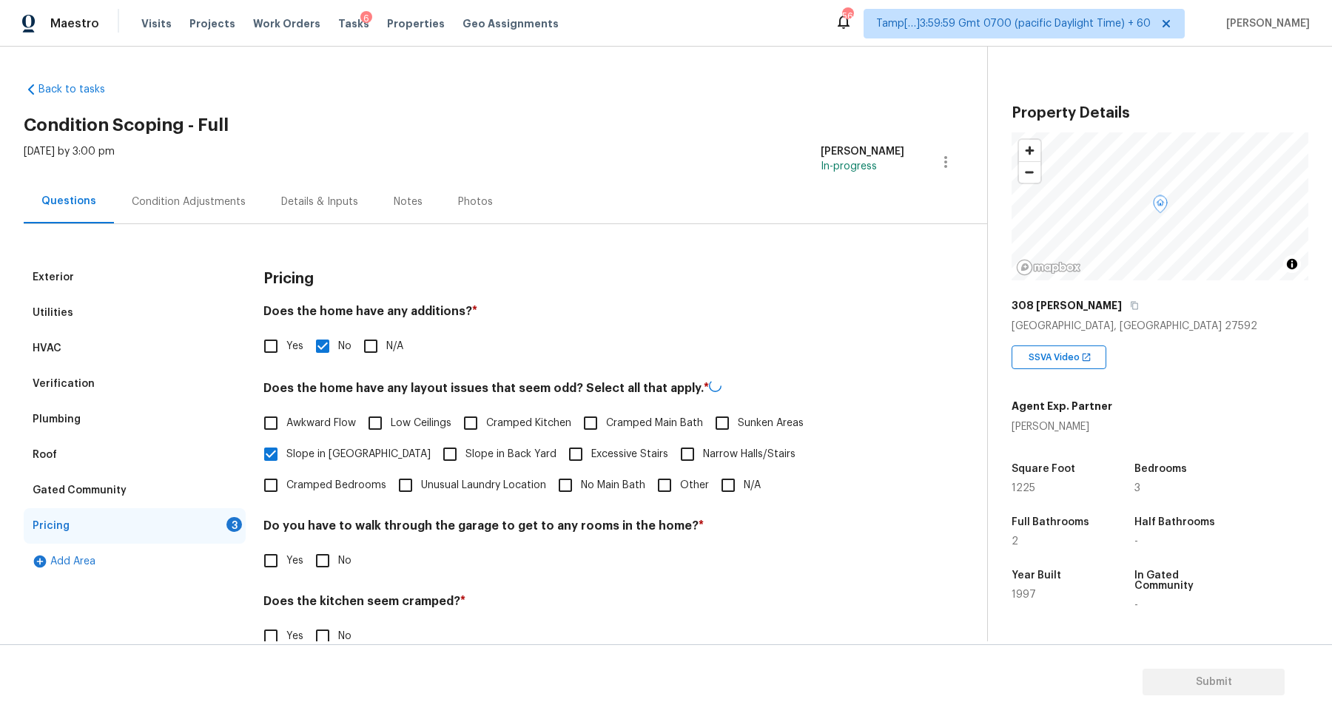
click at [465, 454] on span "Slope in Back Yard" at bounding box center [510, 455] width 91 height 16
click at [449, 454] on input "Slope in Back Yard" at bounding box center [449, 454] width 31 height 31
checkbox input "true"
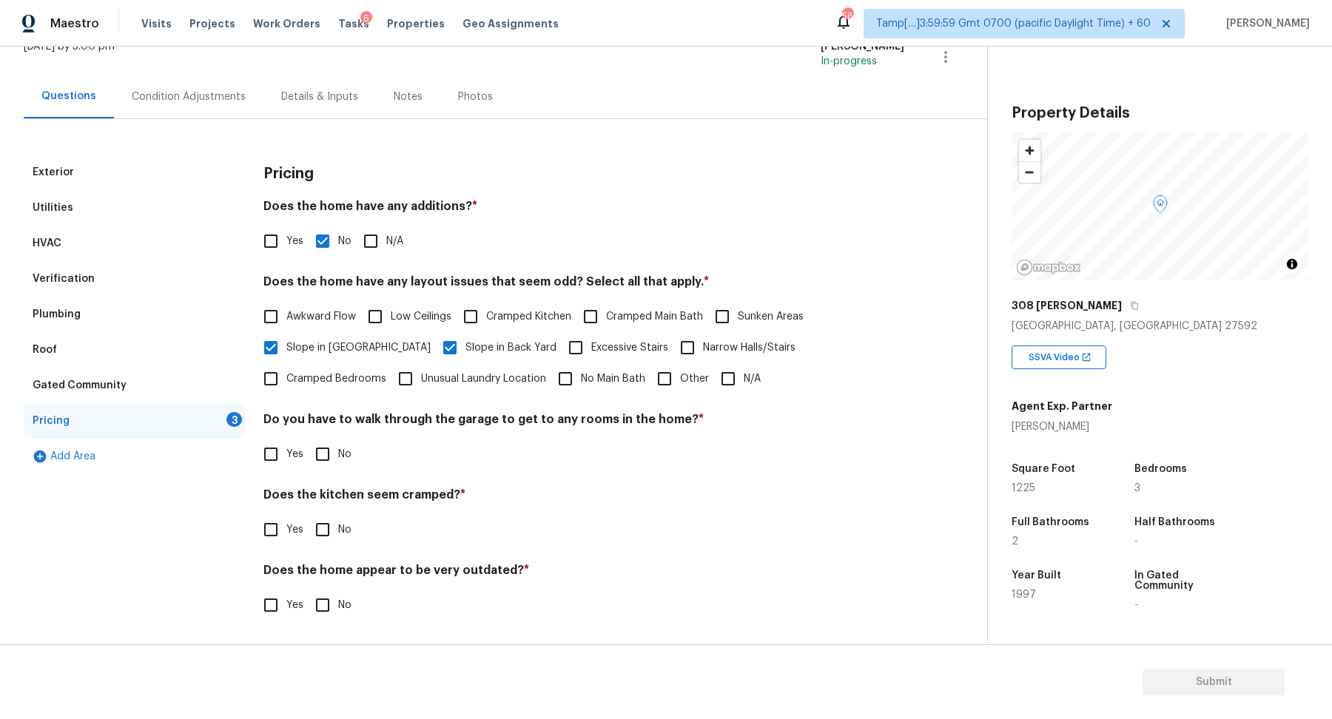
click at [321, 464] on input "No" at bounding box center [322, 454] width 31 height 31
checkbox input "true"
click at [307, 514] on input "No" at bounding box center [322, 529] width 31 height 31
checkbox input "true"
click at [307, 591] on input "No" at bounding box center [322, 606] width 31 height 31
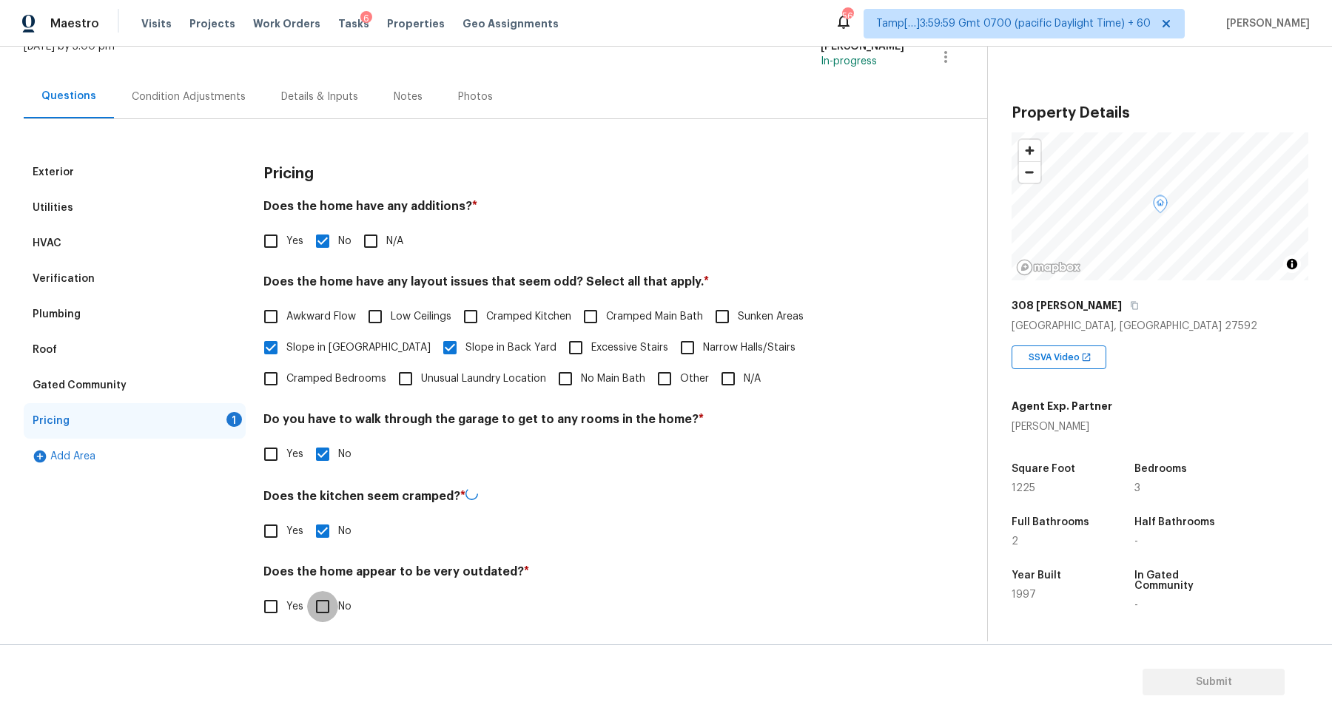
checkbox input "true"
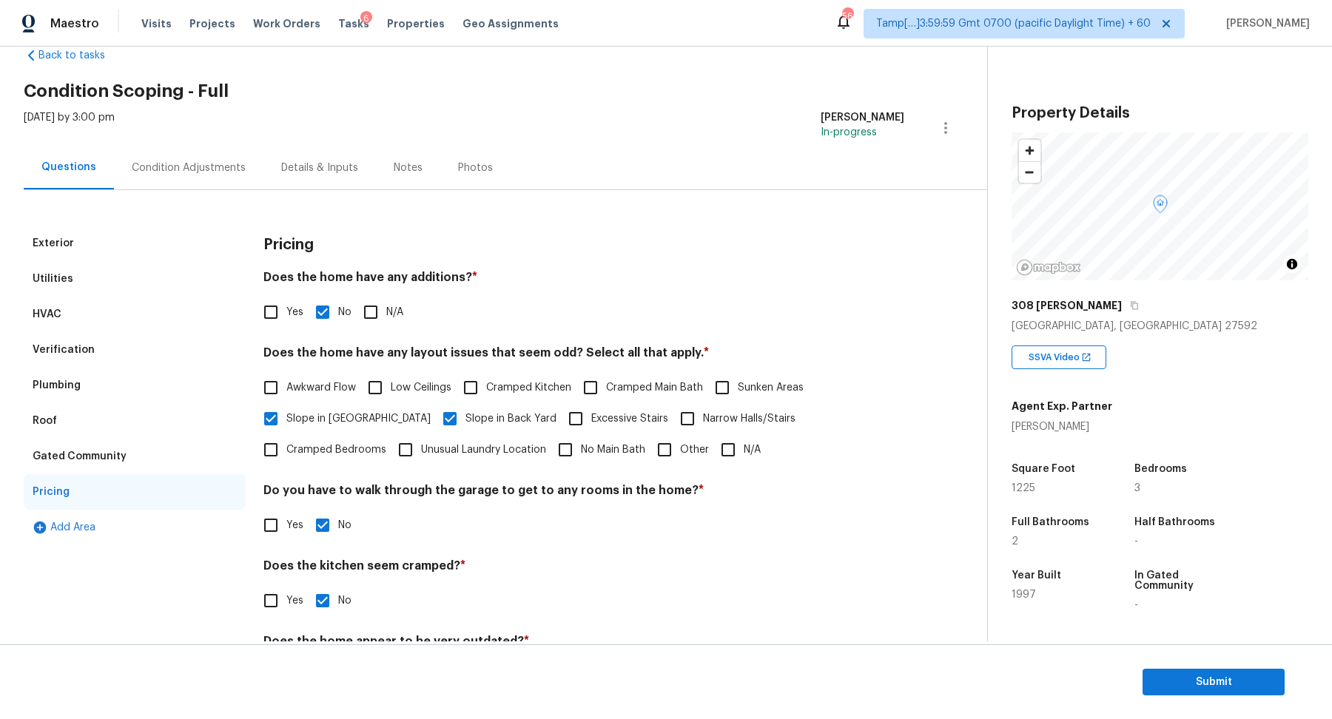
scroll to position [1, 0]
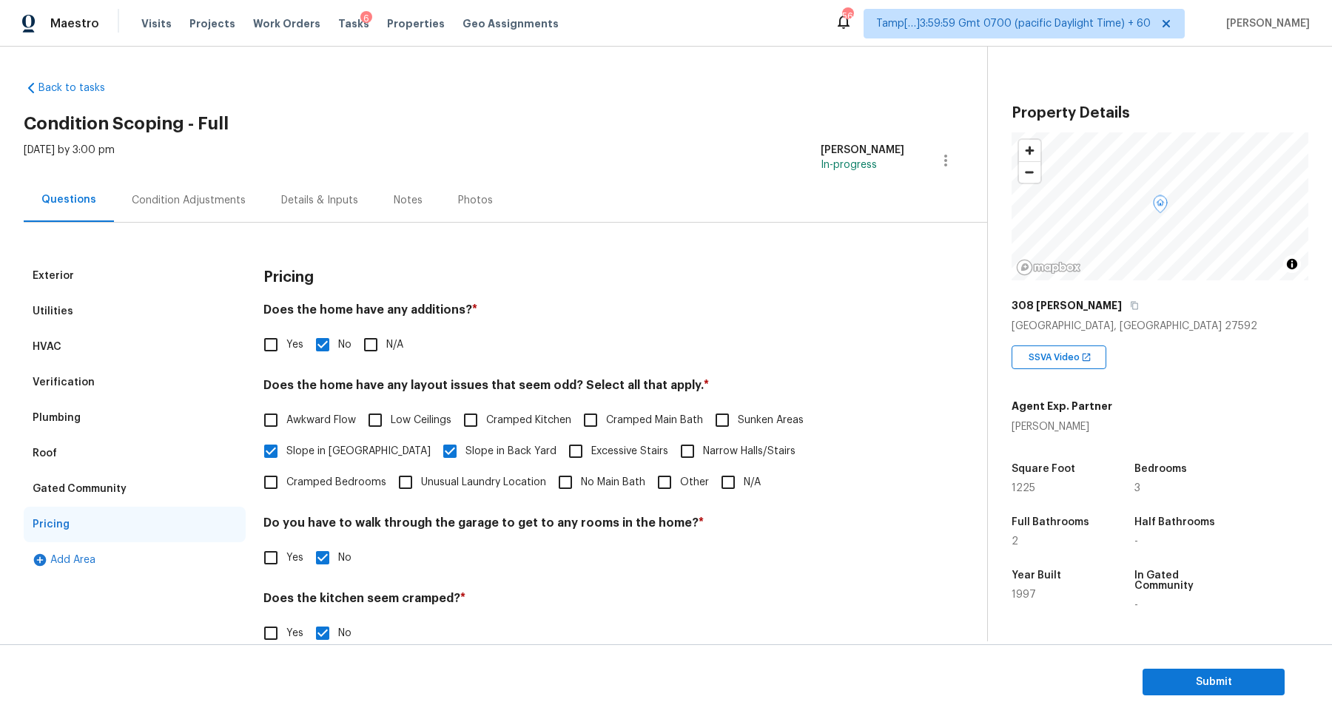
click at [207, 193] on div "Condition Adjustments" at bounding box center [189, 200] width 114 height 15
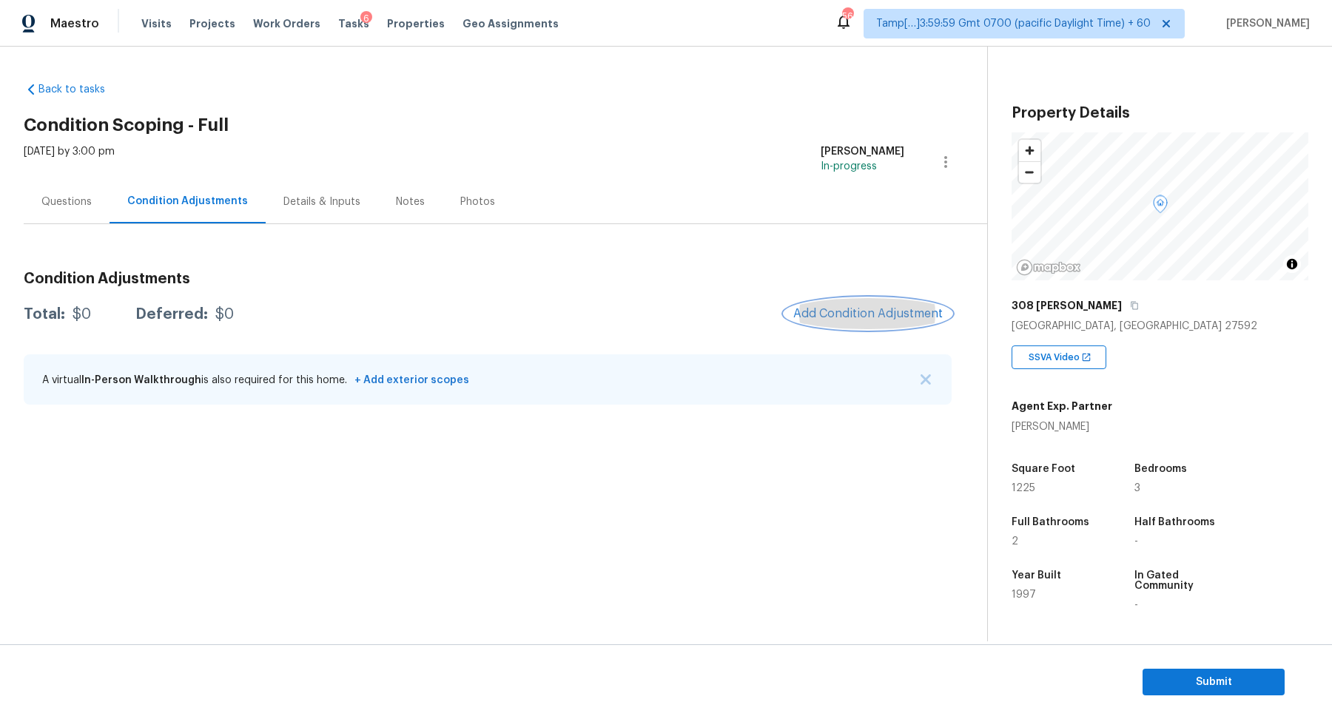
click at [851, 312] on span "Add Condition Adjustment" at bounding box center [867, 313] width 149 height 13
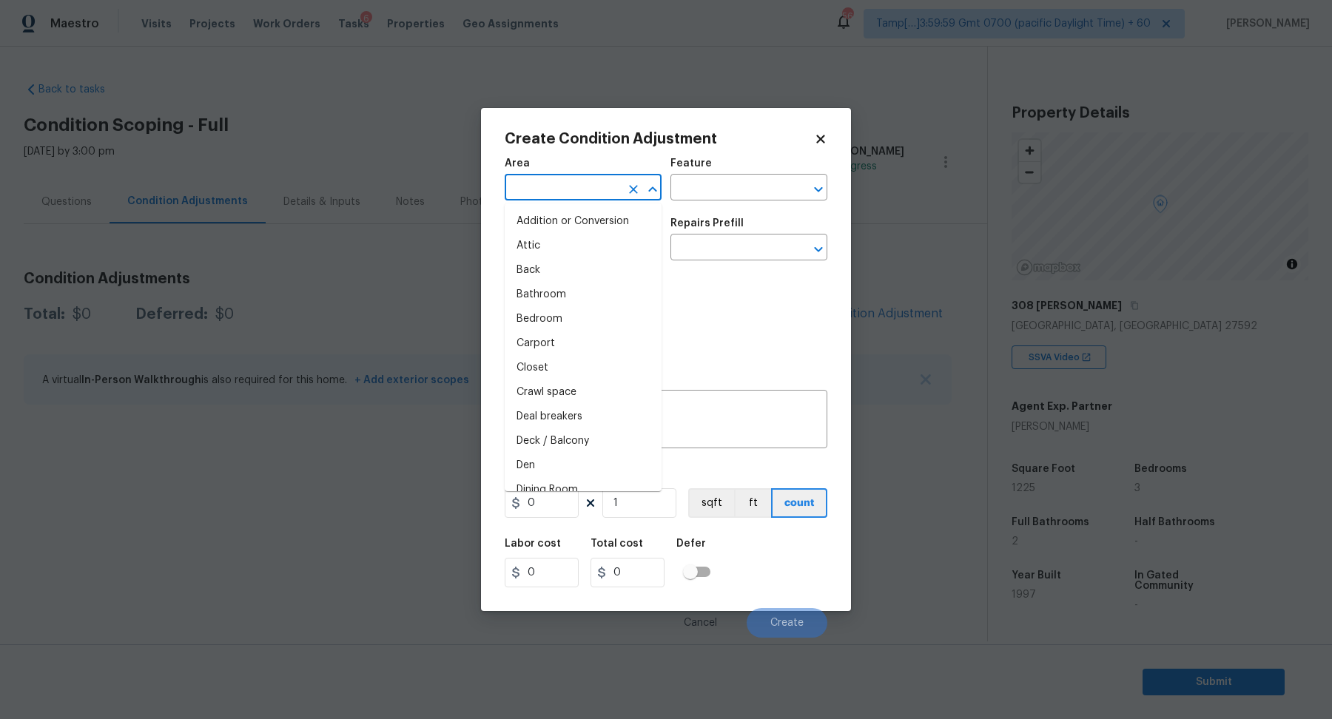
click at [585, 191] on input "text" at bounding box center [562, 189] width 115 height 23
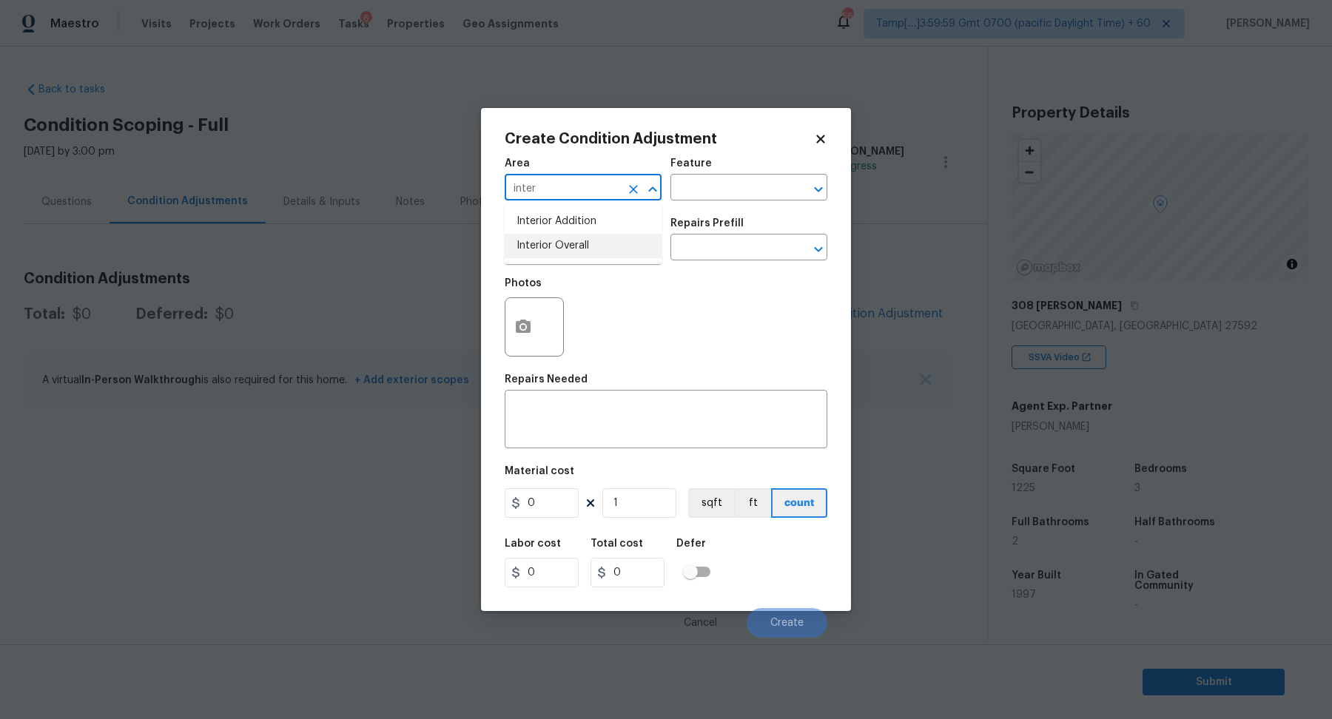
click at [553, 252] on li "Interior Overall" at bounding box center [583, 246] width 157 height 24
type input "Interior Overall"
click at [553, 252] on input "text" at bounding box center [562, 249] width 115 height 23
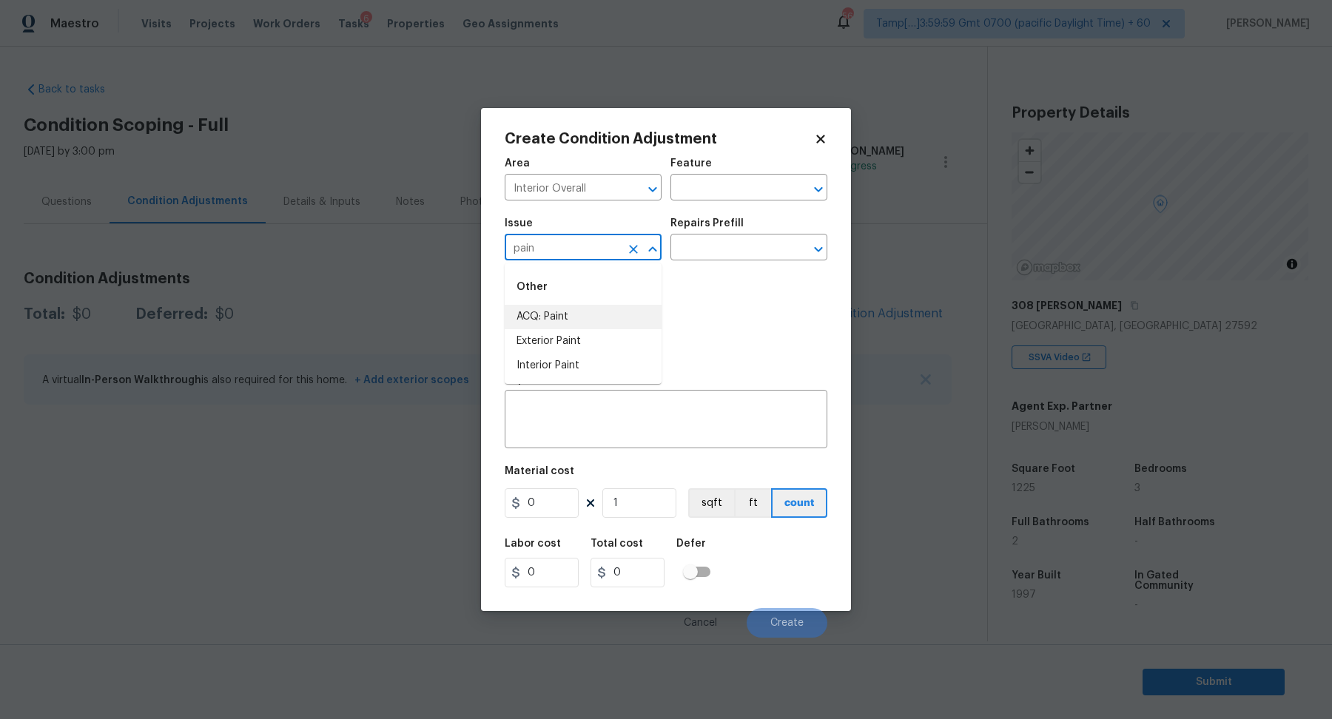
click at [614, 309] on li "ACQ: Paint" at bounding box center [583, 317] width 157 height 24
type input "ACQ: Paint"
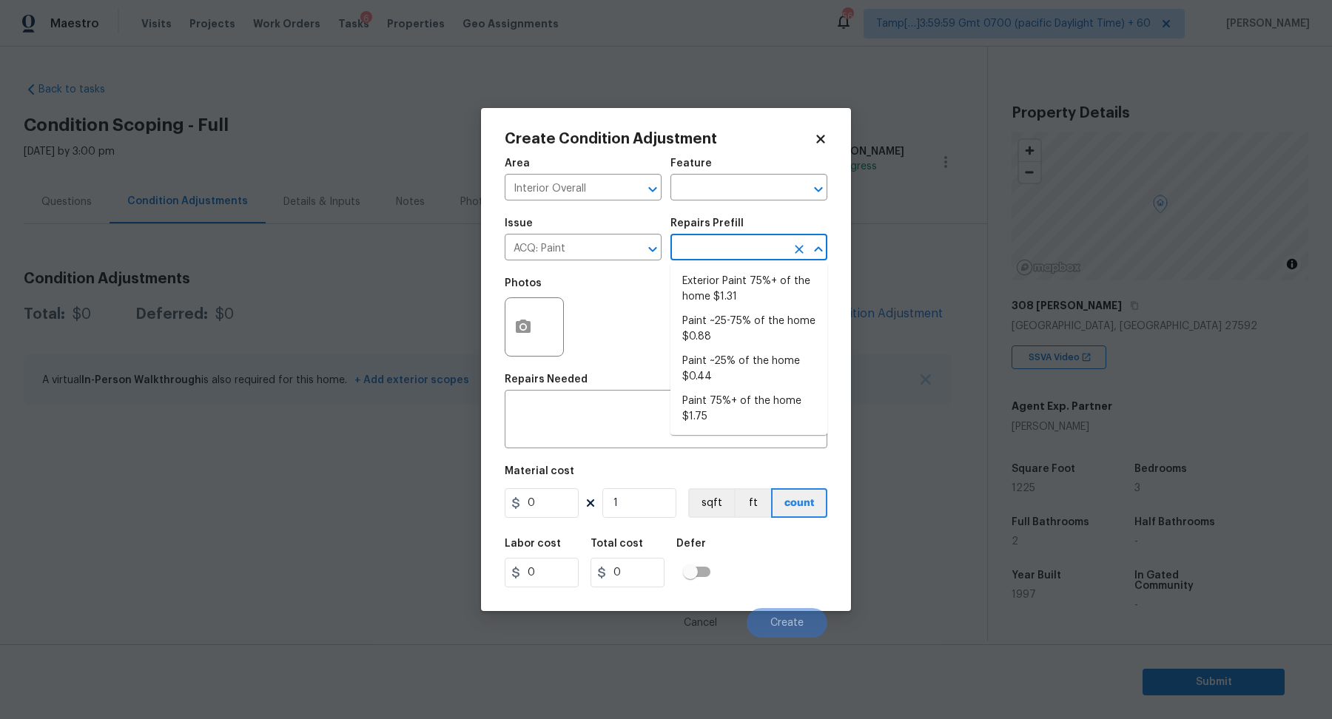
click at [714, 254] on input "text" at bounding box center [727, 249] width 115 height 23
click at [714, 363] on li "Paint ~25% of the home $0.44" at bounding box center [748, 369] width 157 height 40
type input "Acquisition"
type textarea "Acquisition Scope: ~25% of the home needs interior paint"
type input "0.44"
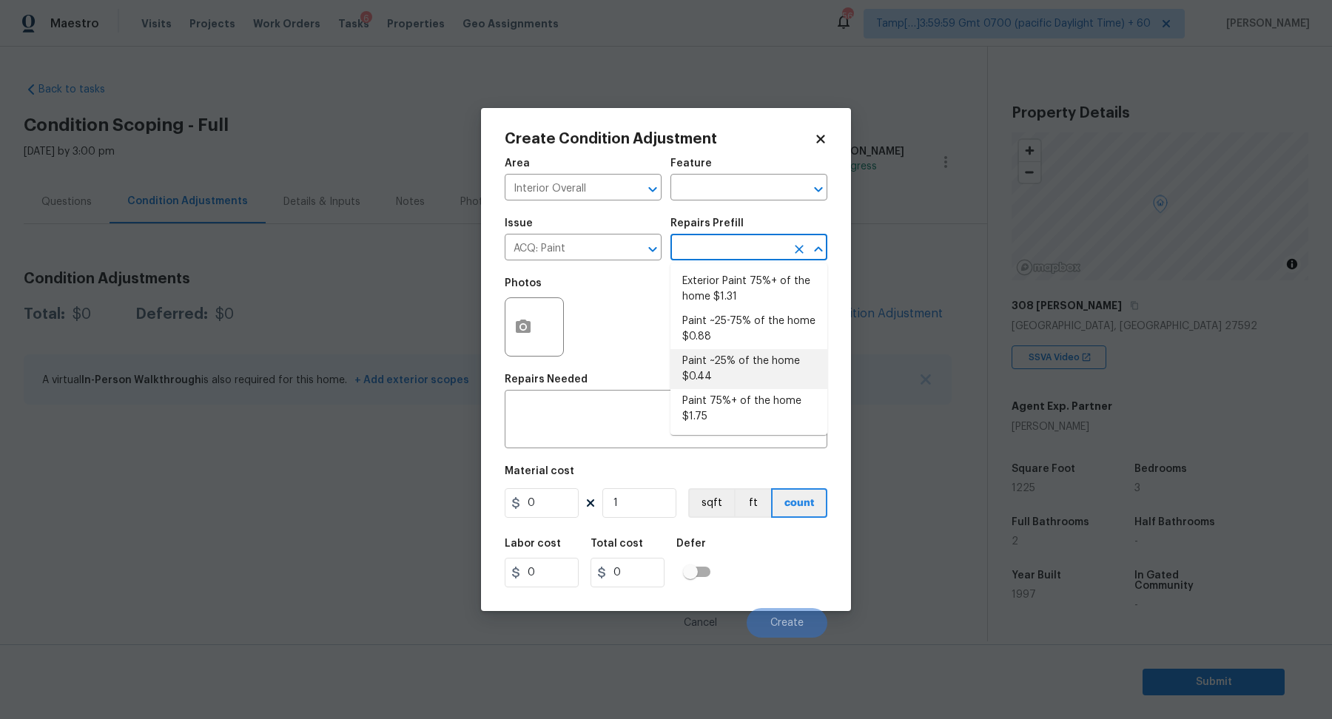
type input "0.44"
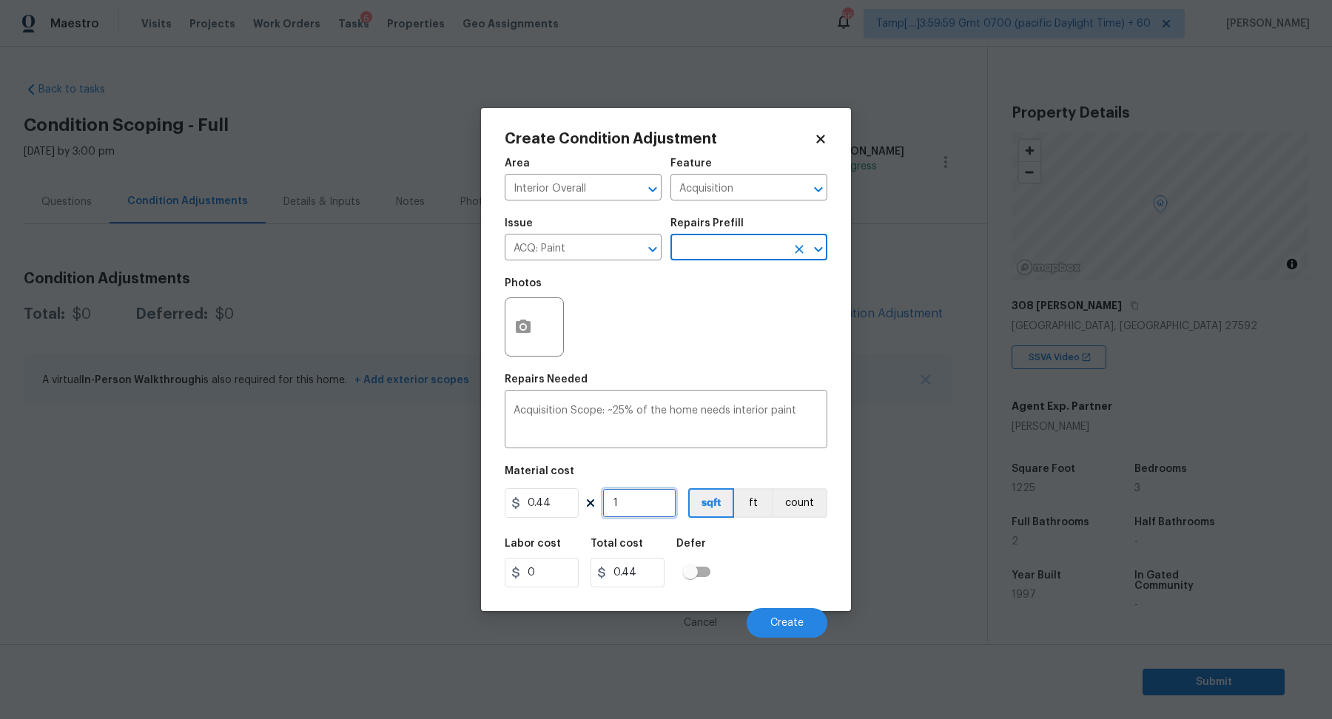
click at [670, 499] on input "1" at bounding box center [639, 503] width 74 height 30
type input "12"
type input "5.28"
type input "122"
type input "53.68"
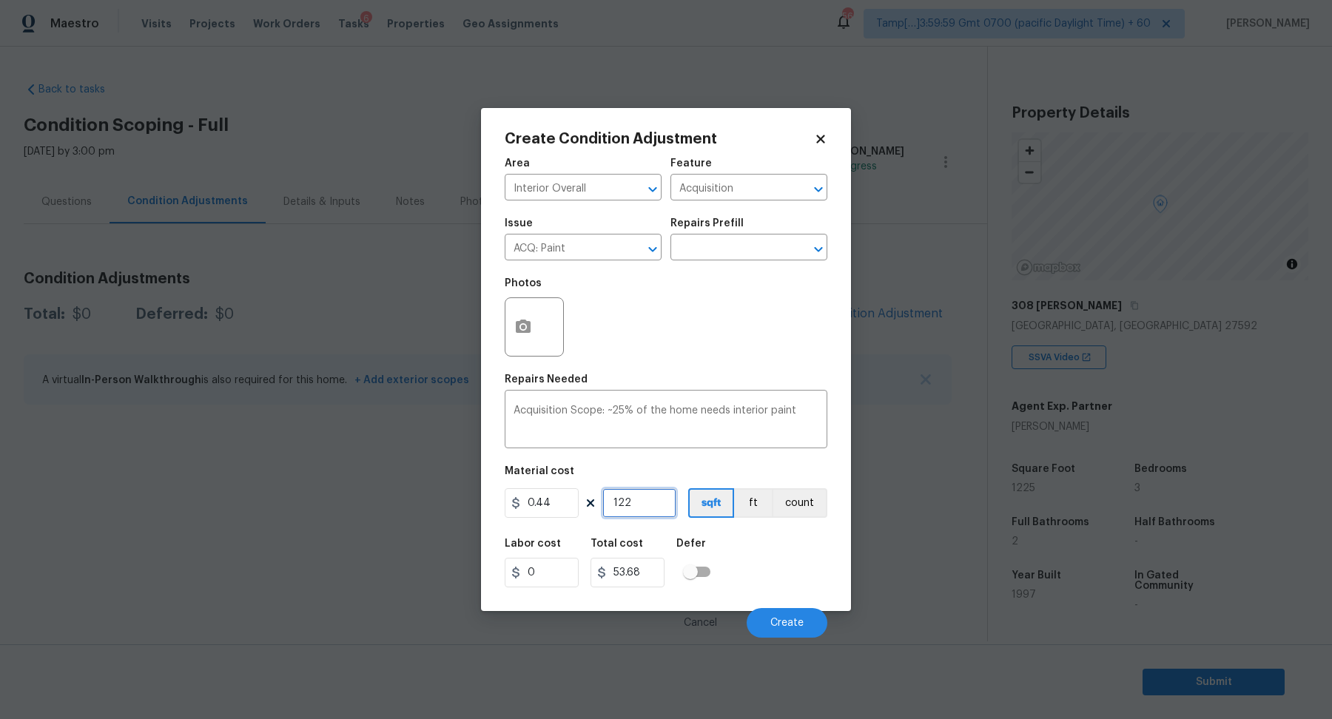
type input "1225"
type input "539"
type input "1225"
click at [779, 610] on button "Create" at bounding box center [787, 623] width 81 height 30
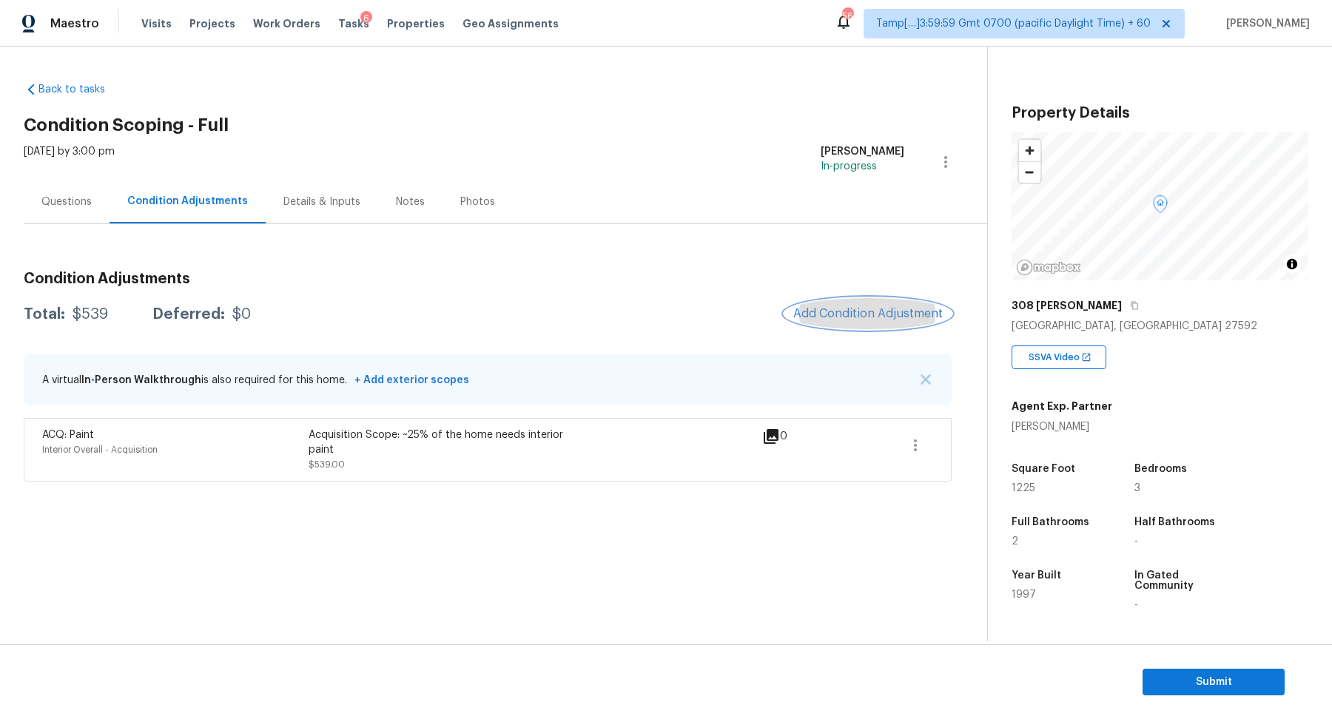
click at [875, 303] on button "Add Condition Adjustment" at bounding box center [867, 313] width 167 height 31
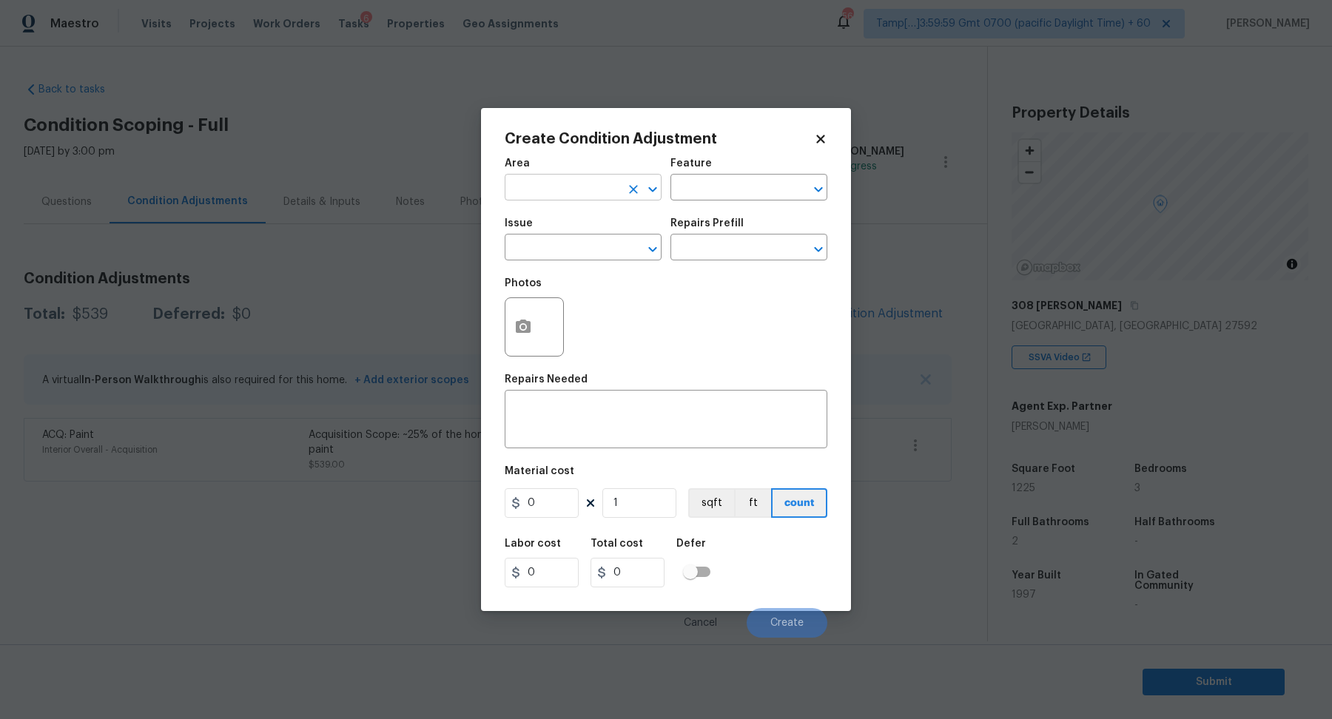
click at [597, 188] on input "text" at bounding box center [562, 189] width 115 height 23
click at [629, 249] on li "Interior Overall" at bounding box center [583, 246] width 157 height 24
click at [629, 249] on icon "Clear" at bounding box center [633, 249] width 15 height 15
type input "Interior Overall"
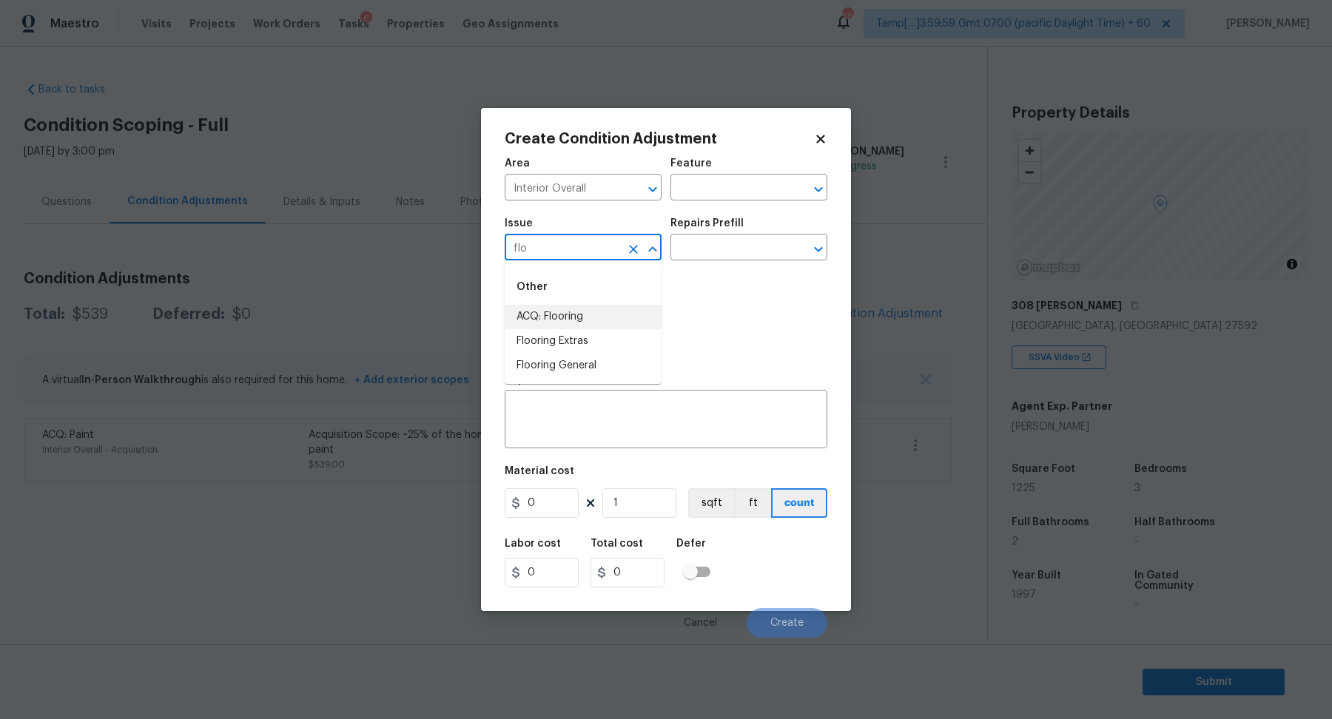
click at [579, 319] on li "ACQ: Flooring" at bounding box center [583, 317] width 157 height 24
type input "ACQ: Flooring"
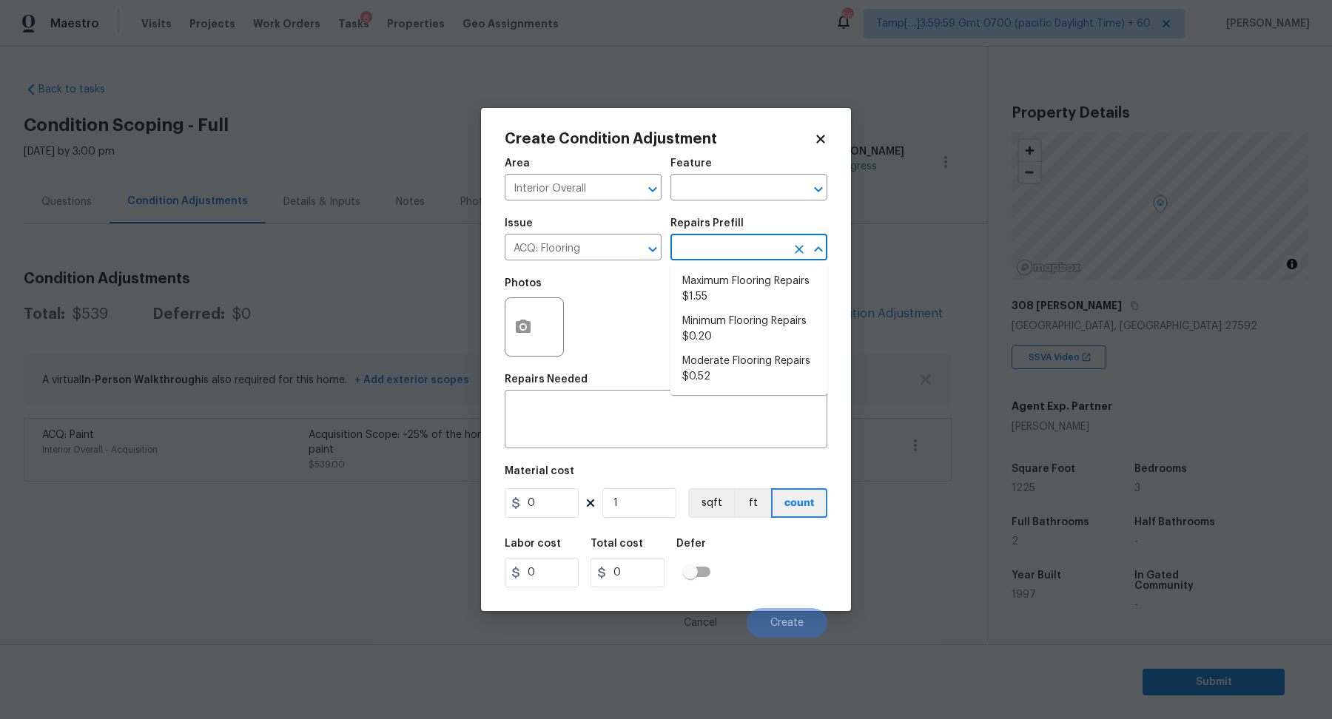
click at [735, 252] on input "text" at bounding box center [727, 249] width 115 height 23
click at [718, 375] on li "Moderate Flooring Repairs $0.52" at bounding box center [748, 369] width 157 height 40
type input "Acquisition"
type textarea "Acquisition Scope: Moderate flooring repairs"
type input "0.52"
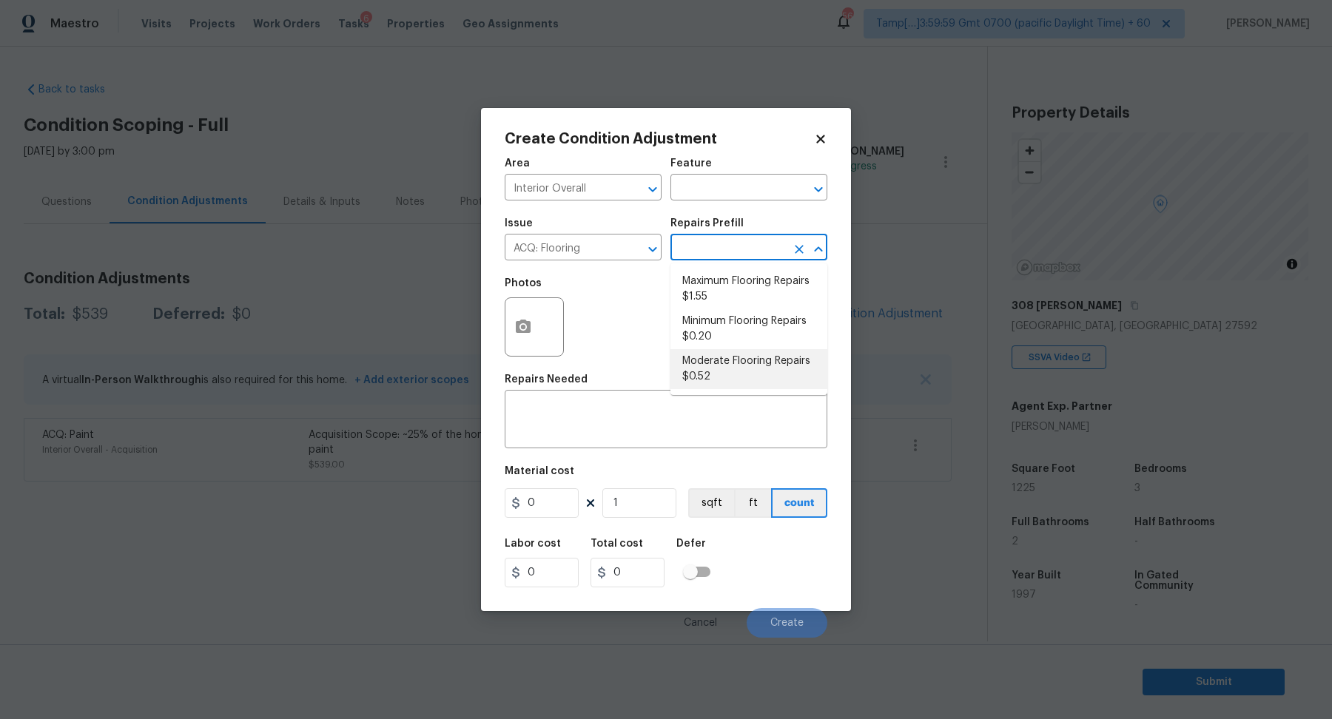
type input "0.52"
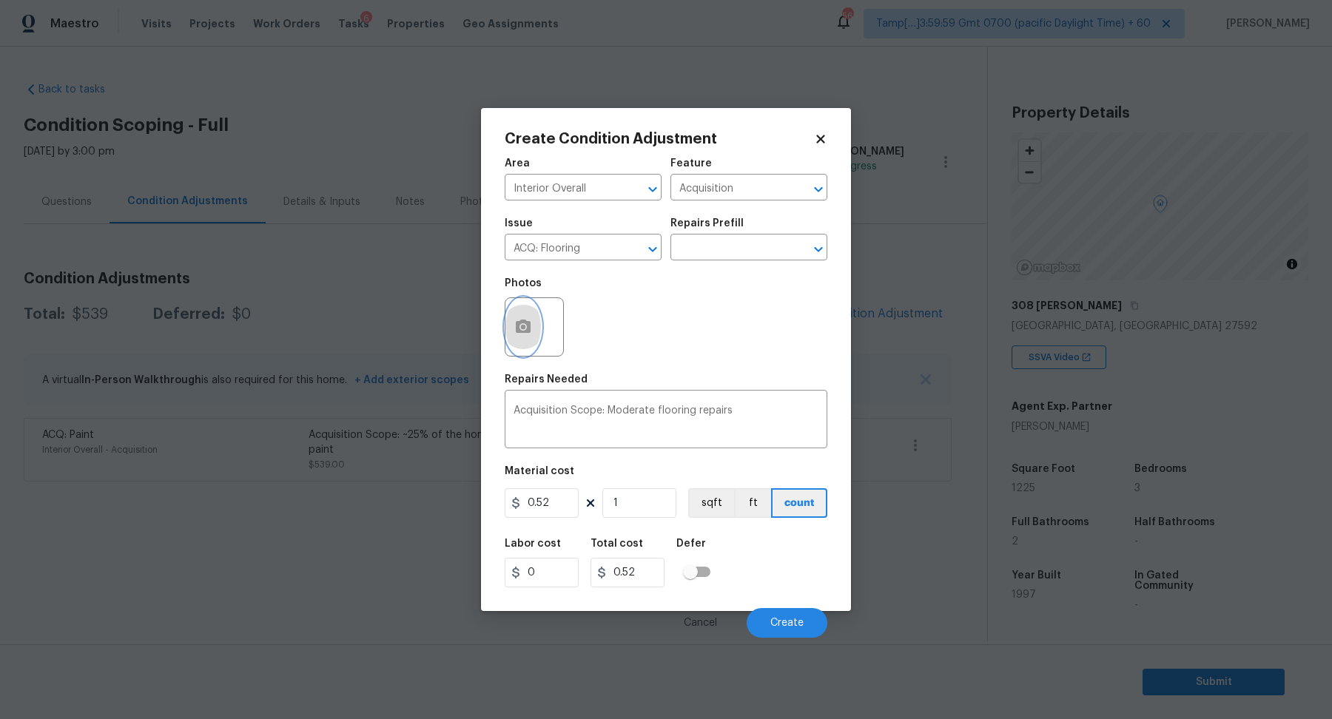
click at [525, 321] on icon "button" at bounding box center [523, 326] width 15 height 13
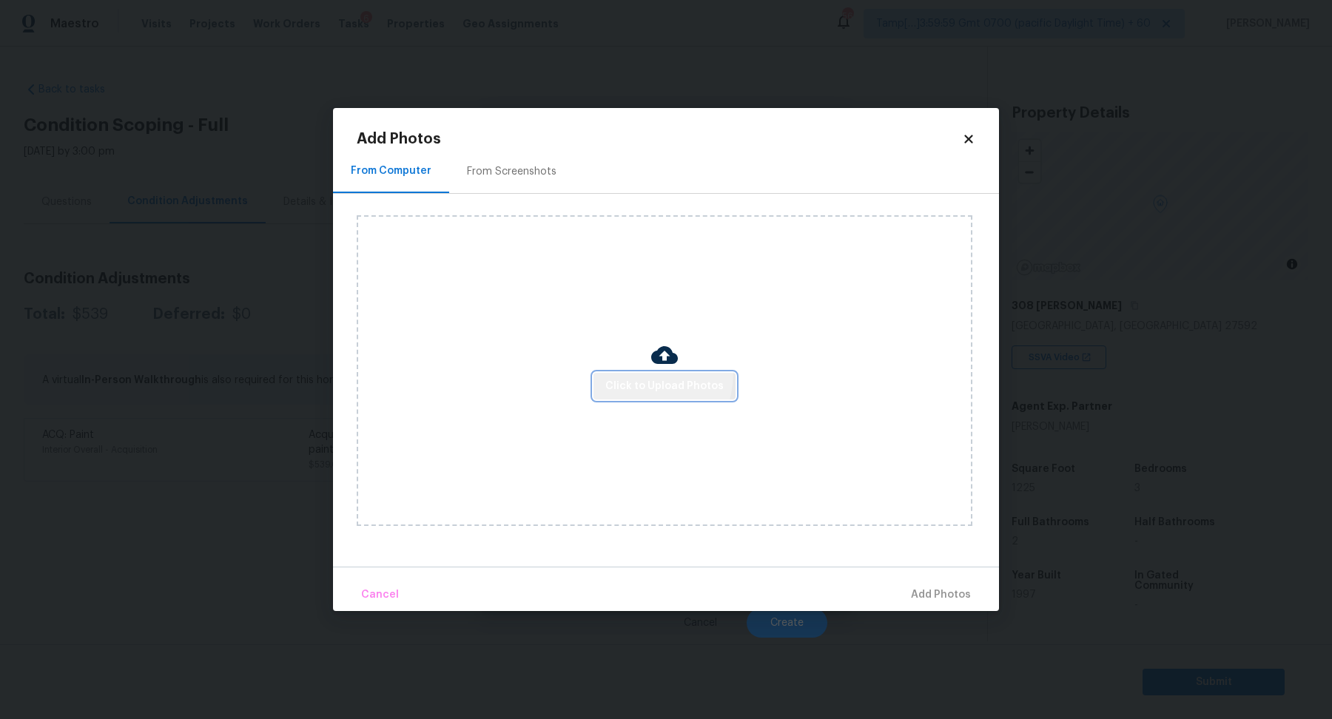
click at [628, 373] on button "Click to Upload Photos" at bounding box center [664, 386] width 142 height 27
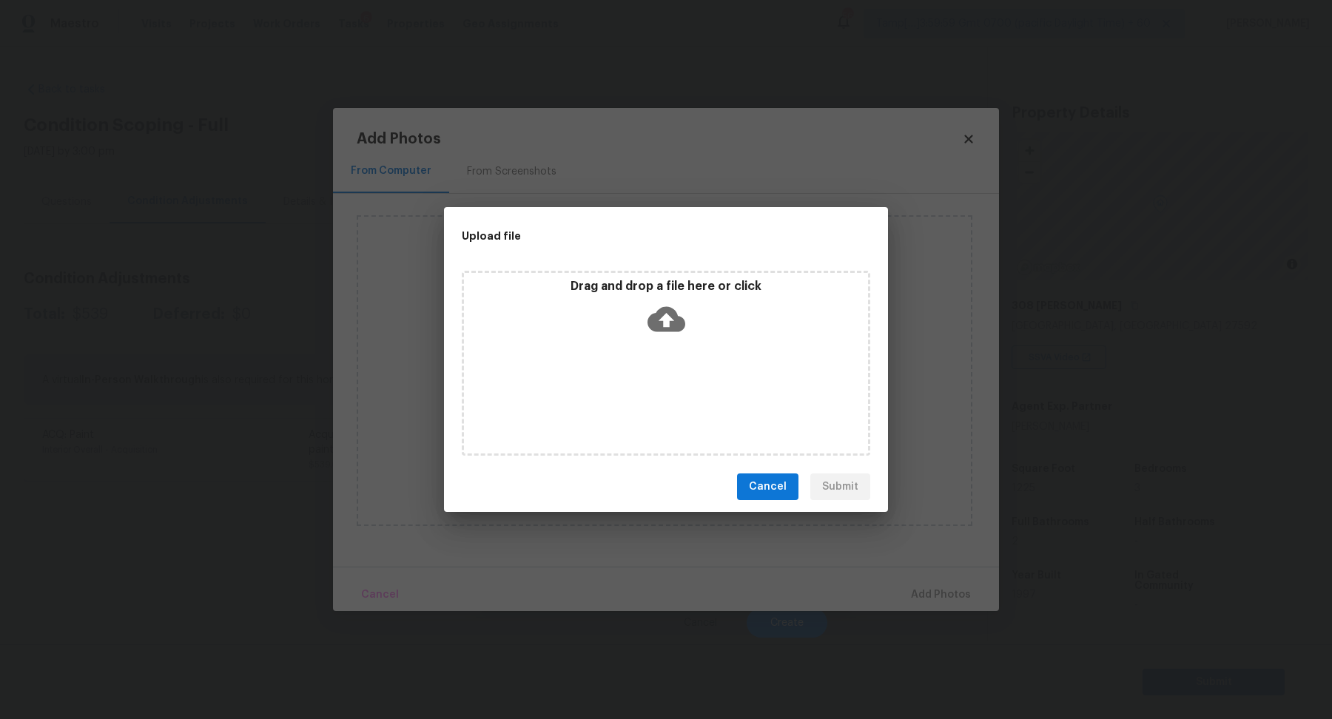
click at [672, 351] on div "Drag and drop a file here or click" at bounding box center [666, 363] width 408 height 185
